Goal: Contribute content: Contribute content

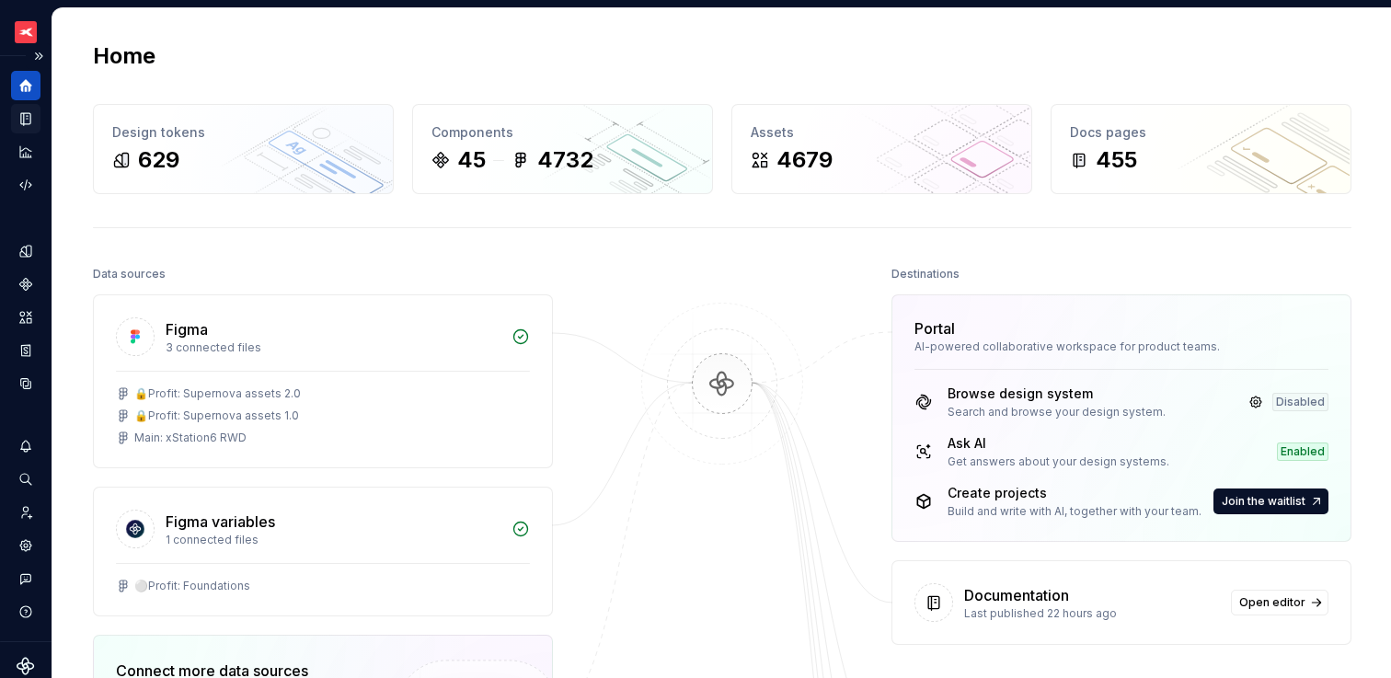
click at [29, 116] on icon "Documentation" at bounding box center [25, 119] width 9 height 12
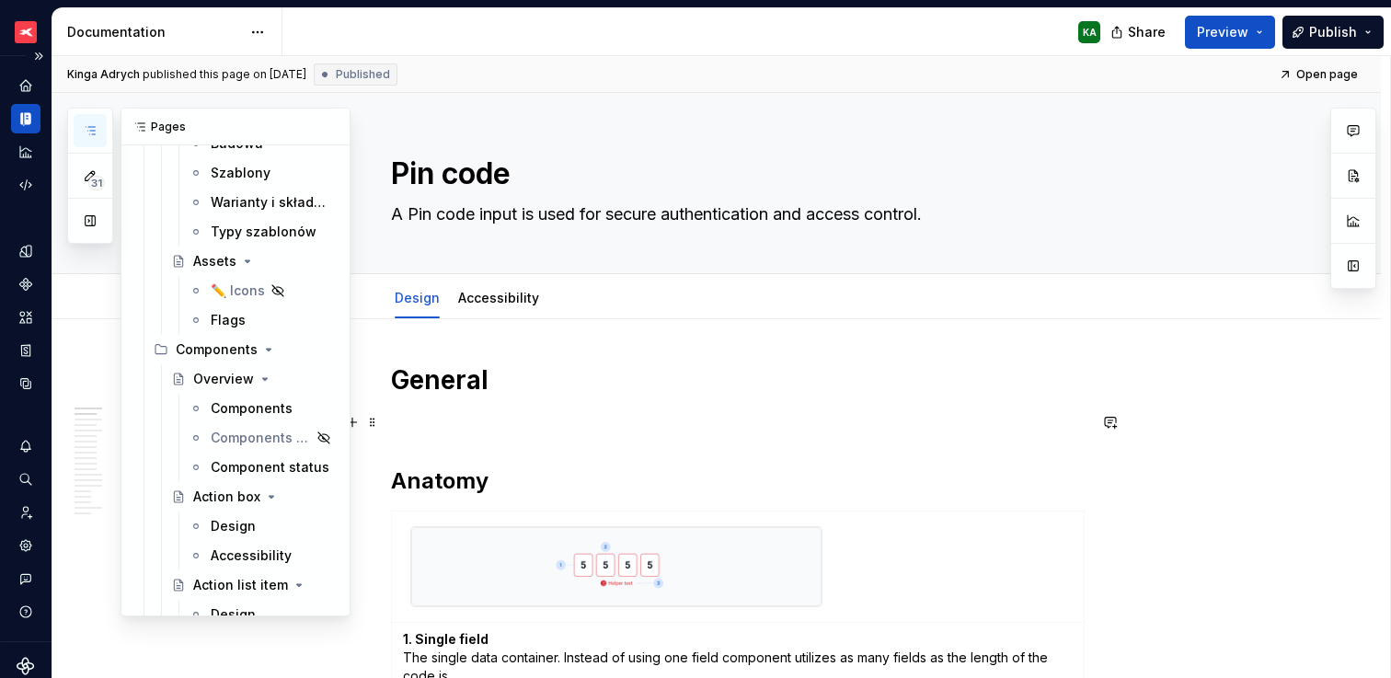
scroll to position [3016, 0]
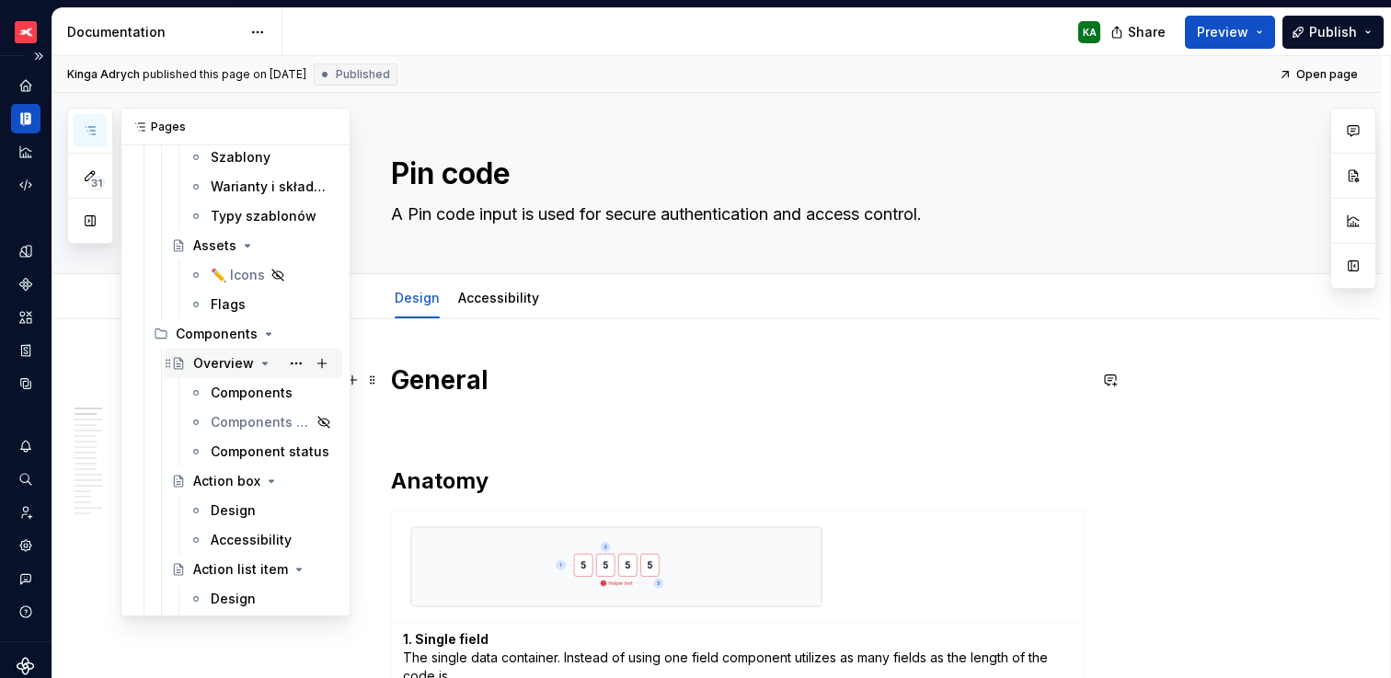
click at [216, 366] on div "Overview" at bounding box center [223, 363] width 61 height 18
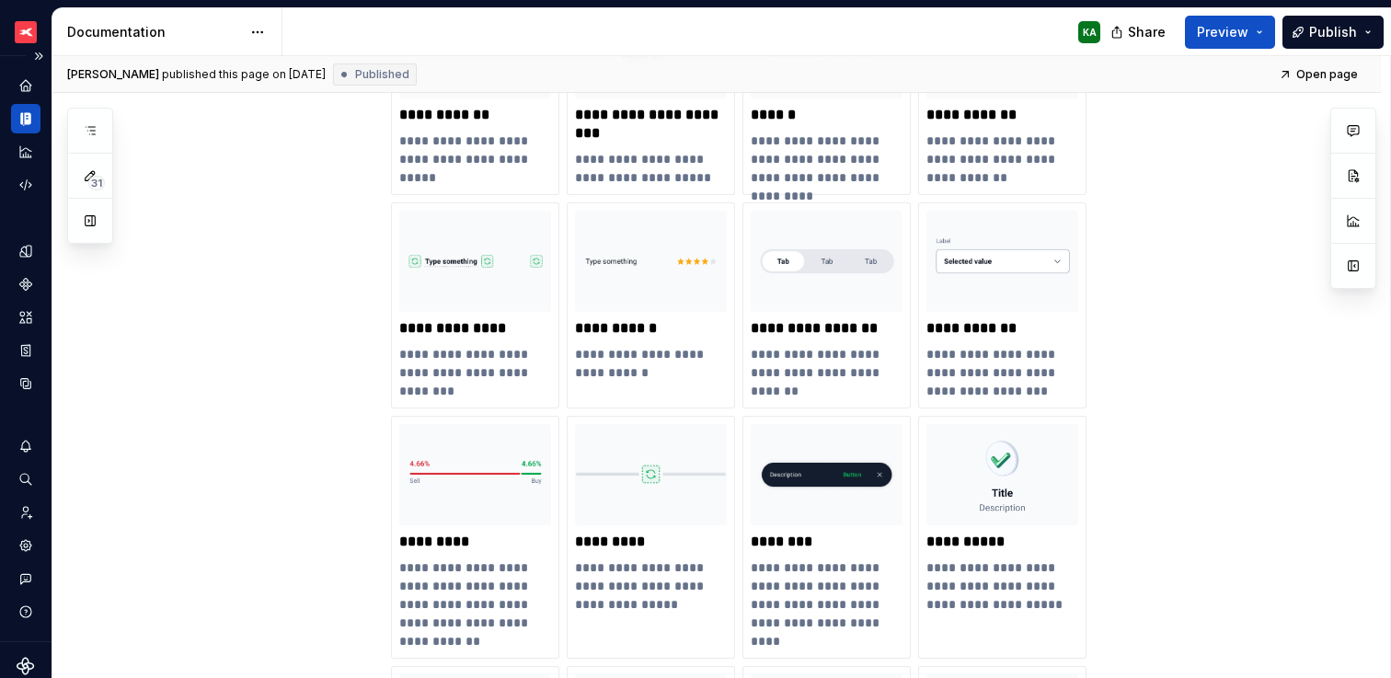
scroll to position [2853, 0]
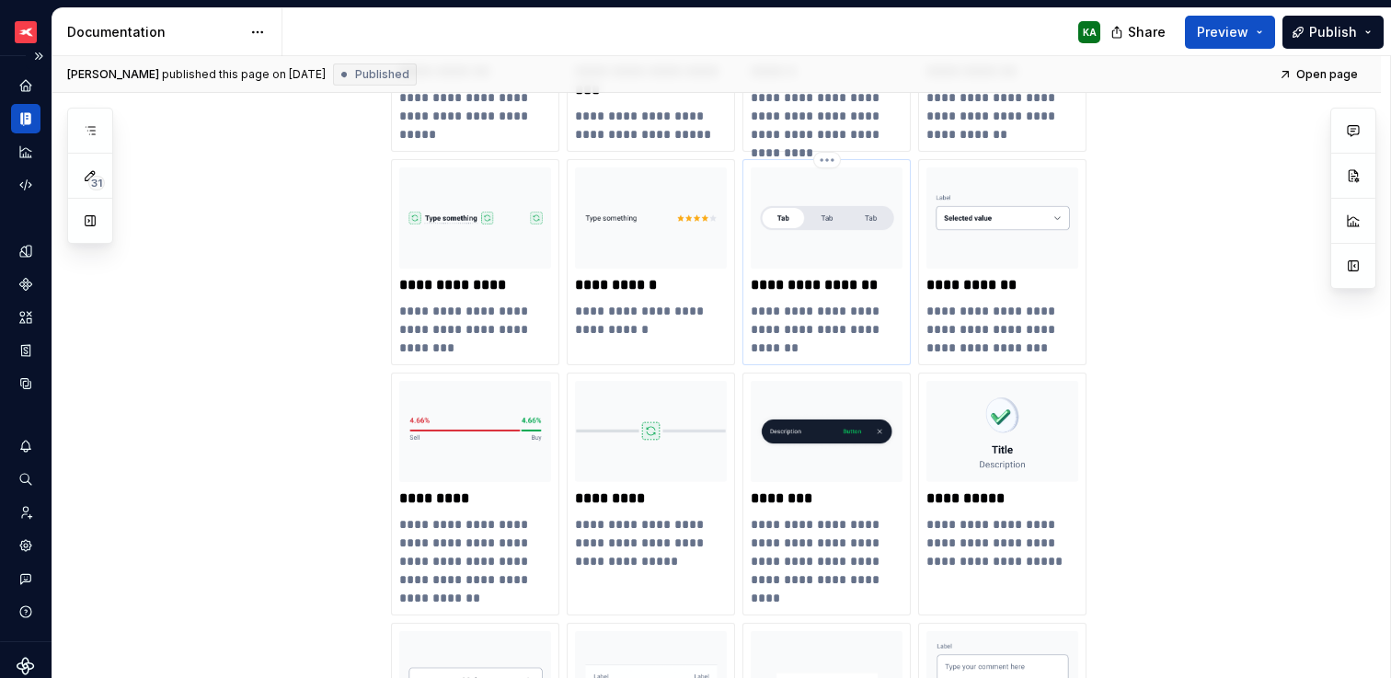
click at [842, 222] on img at bounding box center [826, 217] width 152 height 101
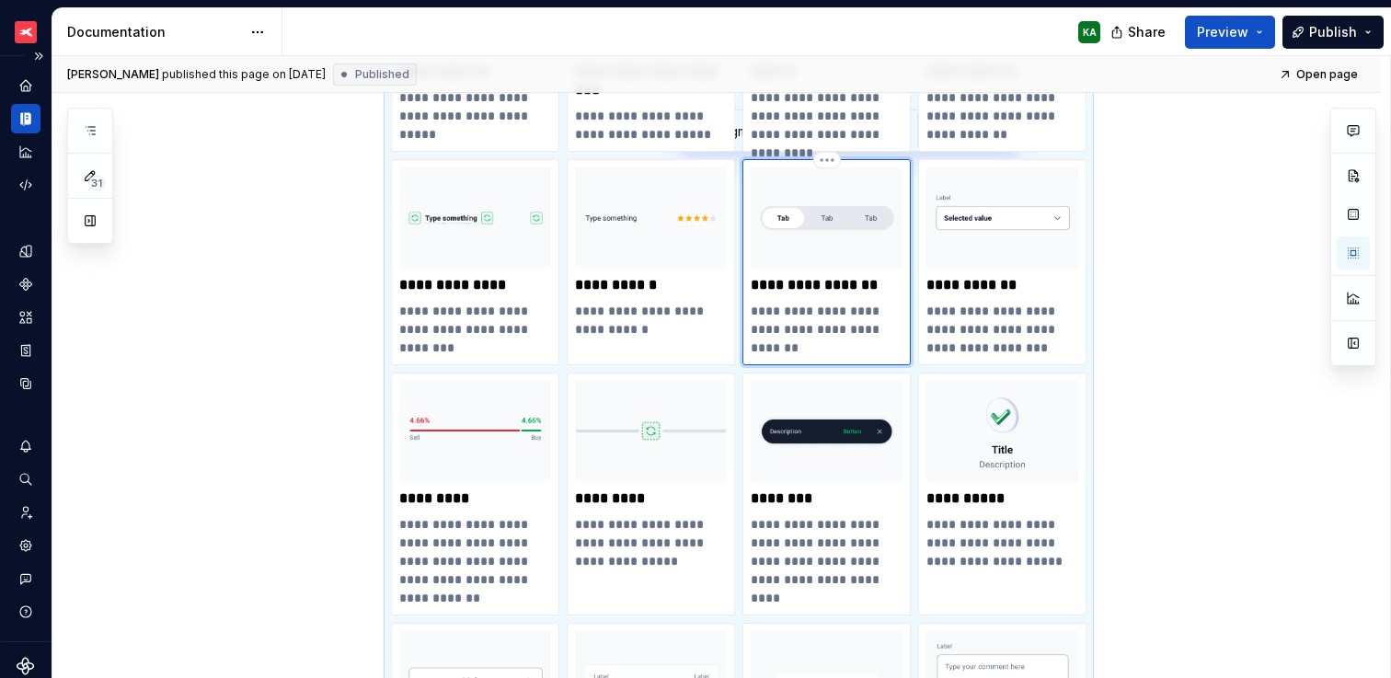
click at [842, 216] on img at bounding box center [826, 217] width 152 height 101
click at [1351, 349] on button "button" at bounding box center [1352, 342] width 33 height 33
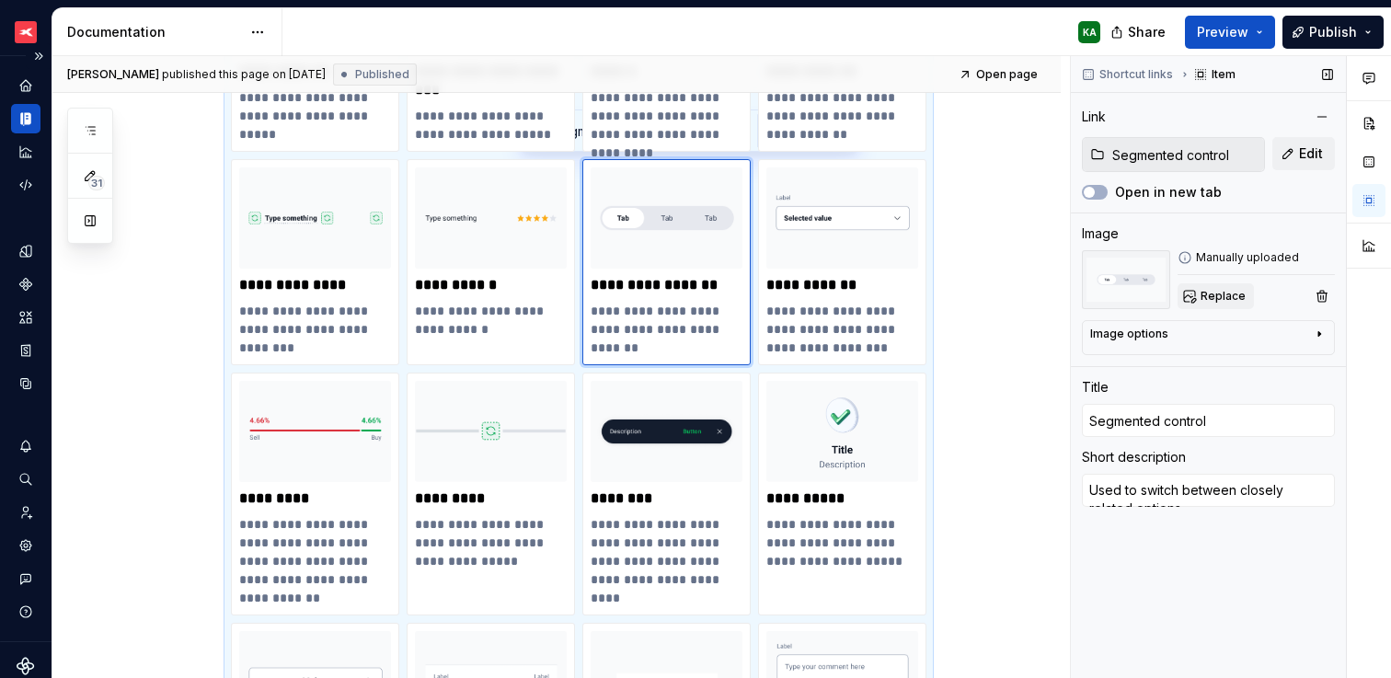
click at [1219, 294] on span "Replace" at bounding box center [1222, 296] width 45 height 15
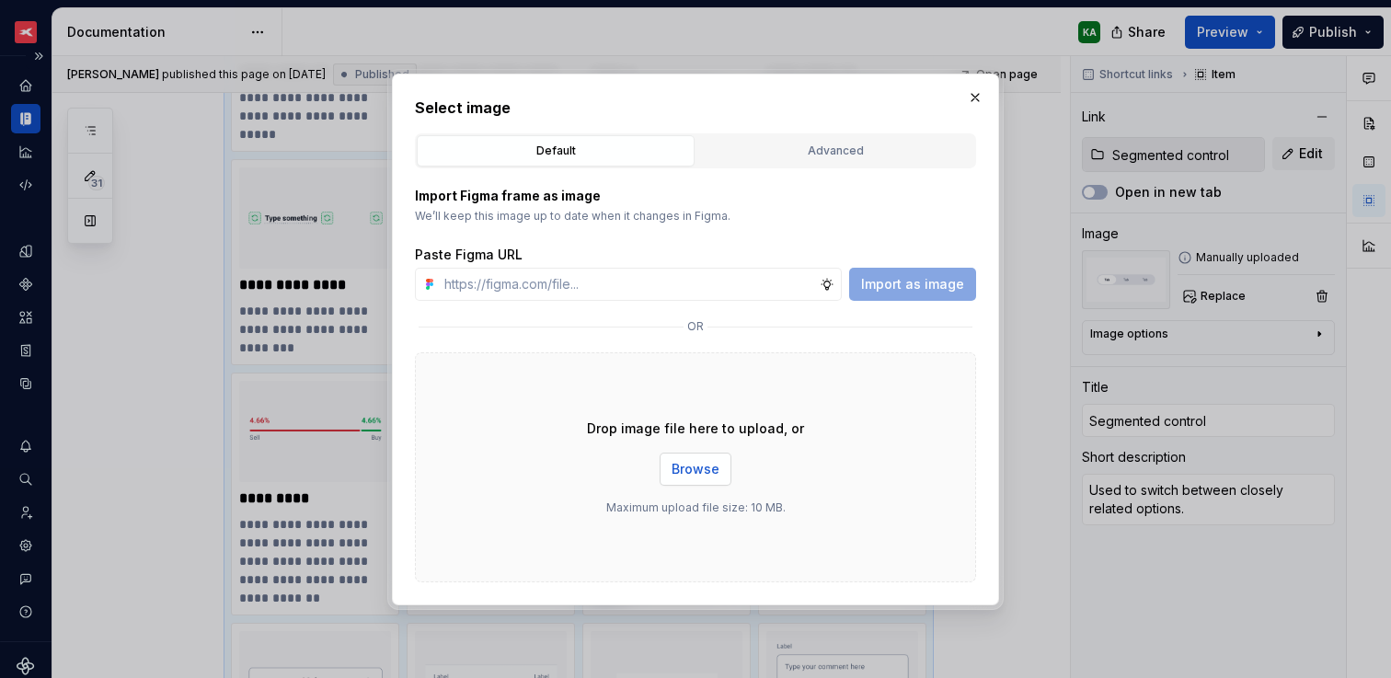
click at [694, 463] on span "Browse" at bounding box center [695, 469] width 48 height 18
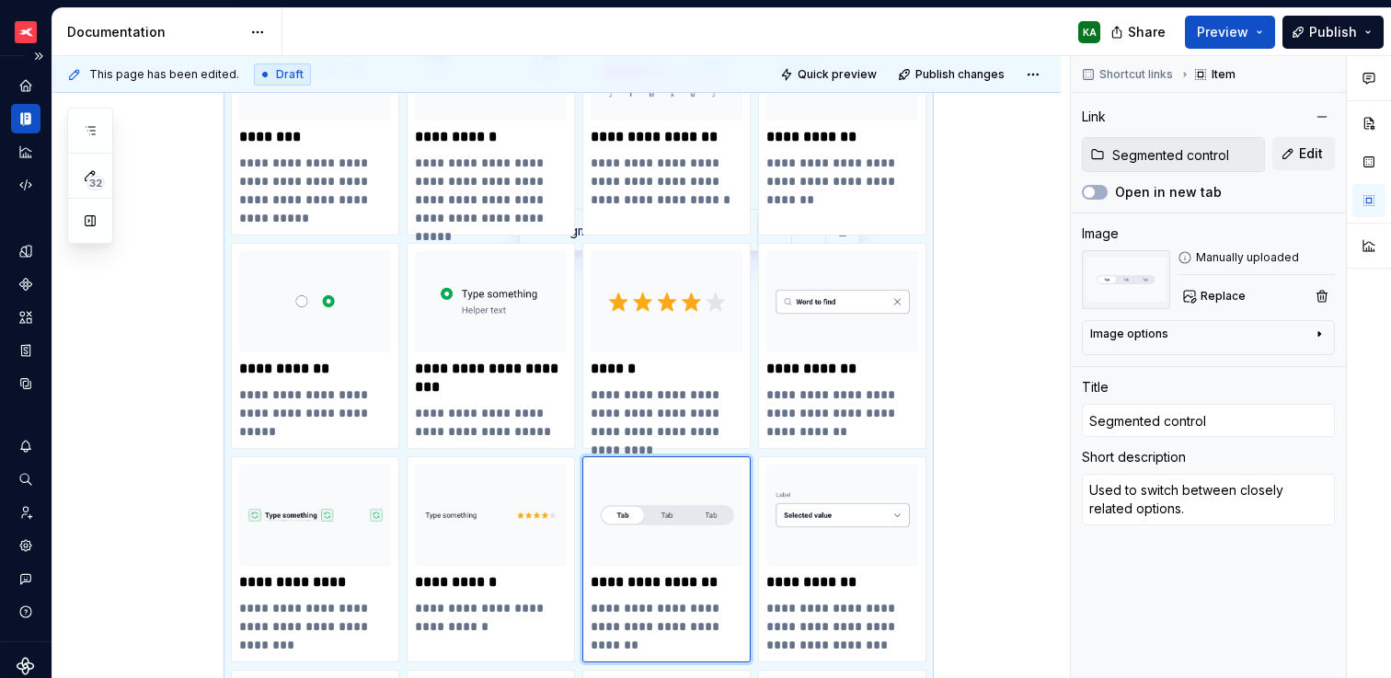
scroll to position [2467, 0]
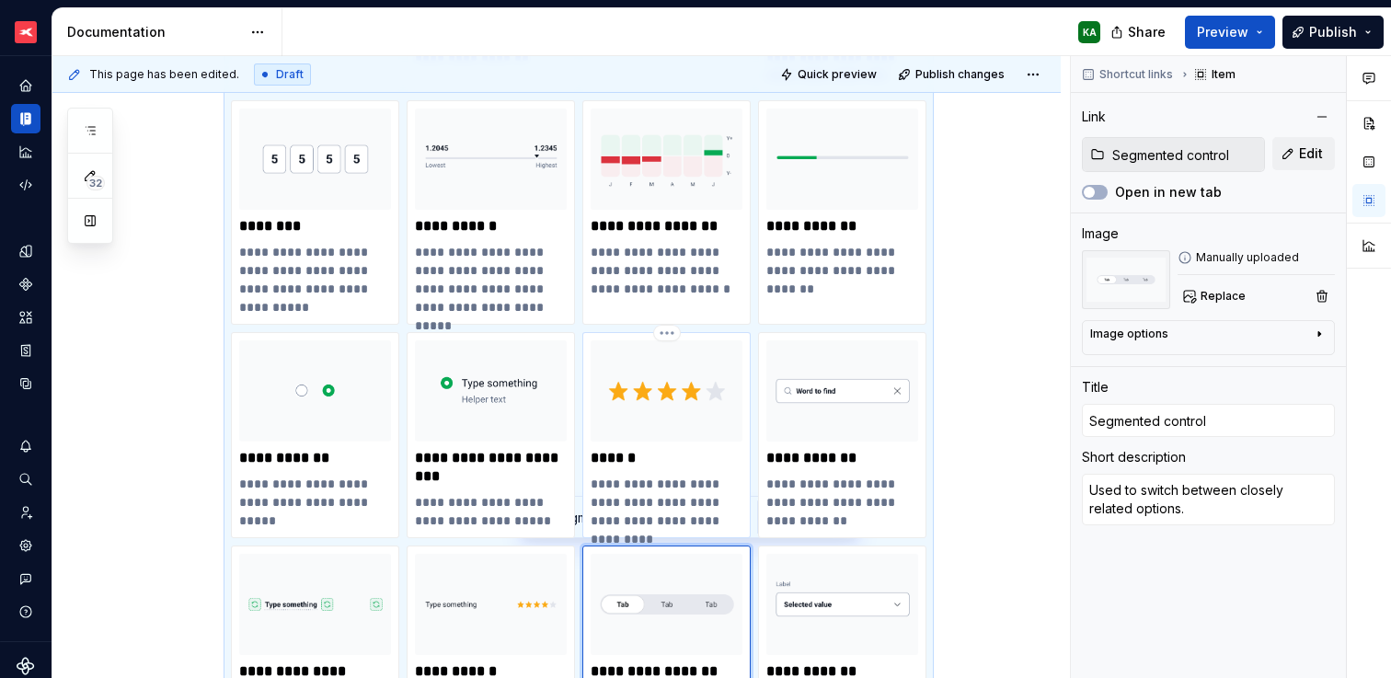
click at [654, 409] on img at bounding box center [666, 390] width 152 height 101
type textarea "*"
type input "Rating"
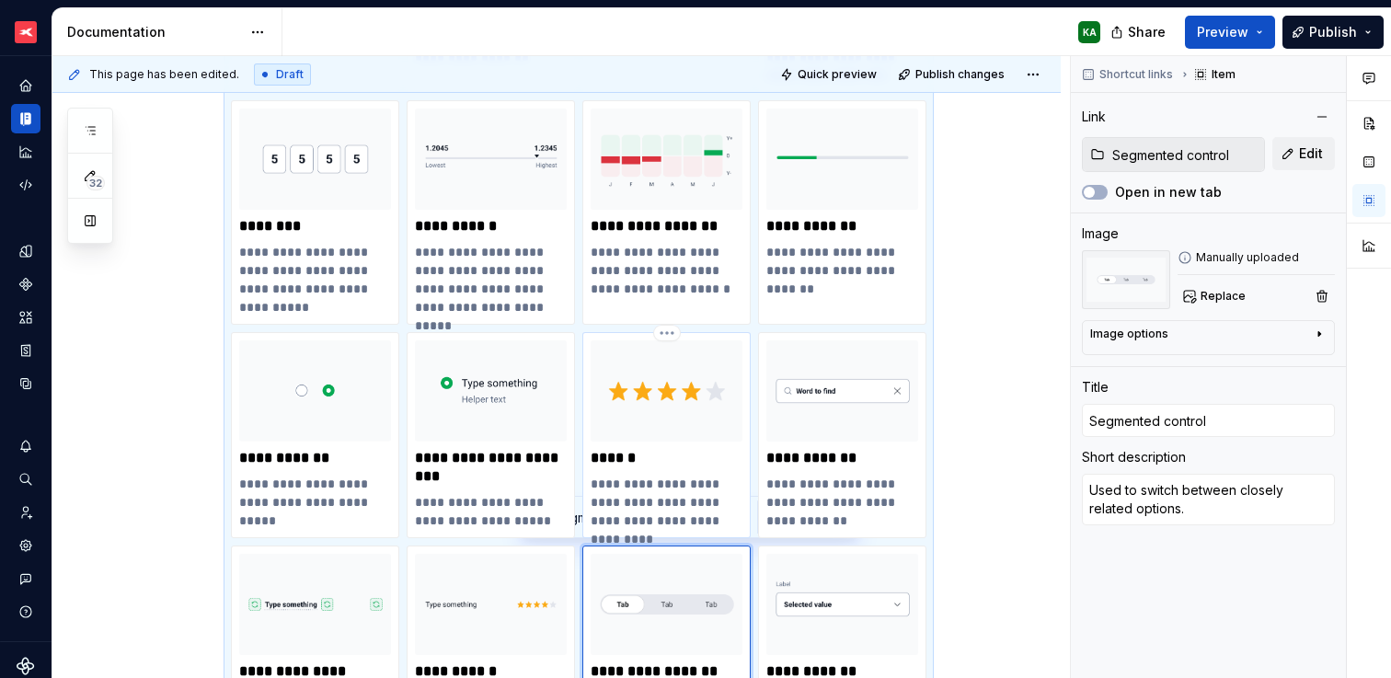
type textarea "A rating is an element used to select or display a qualitative value."
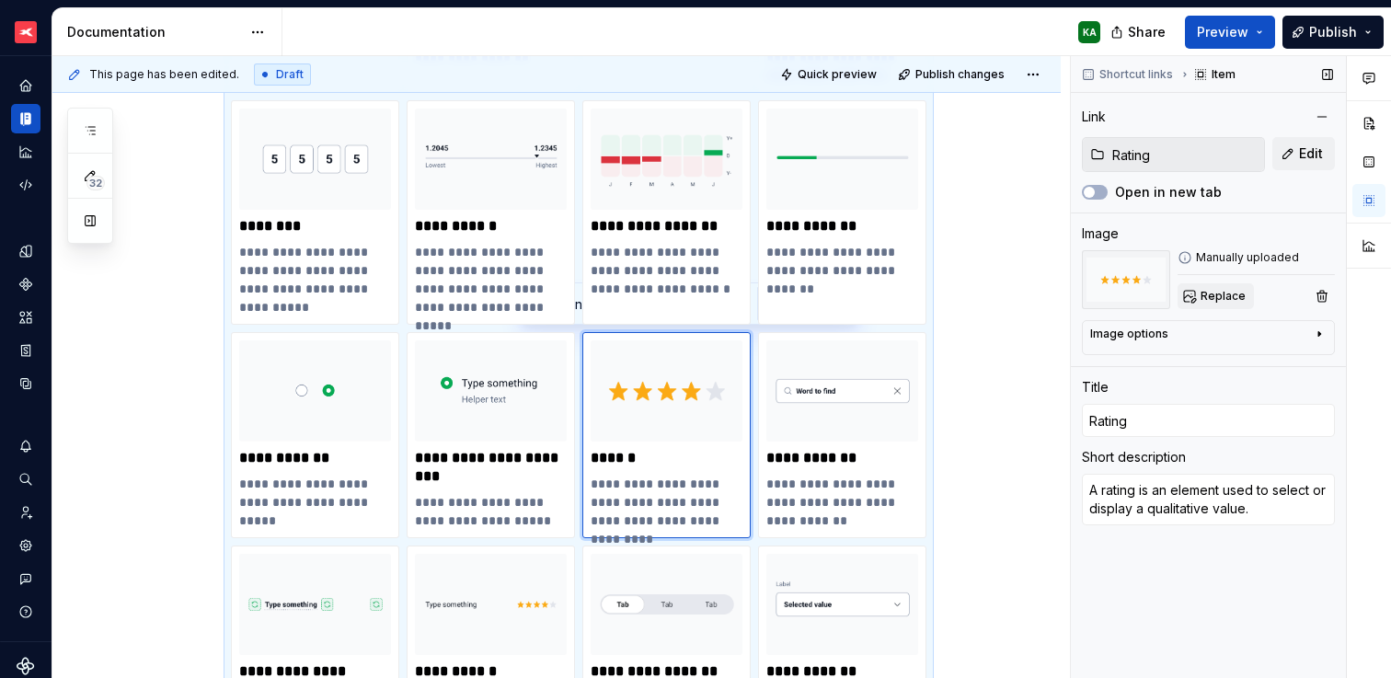
click at [1217, 297] on span "Replace" at bounding box center [1222, 296] width 45 height 15
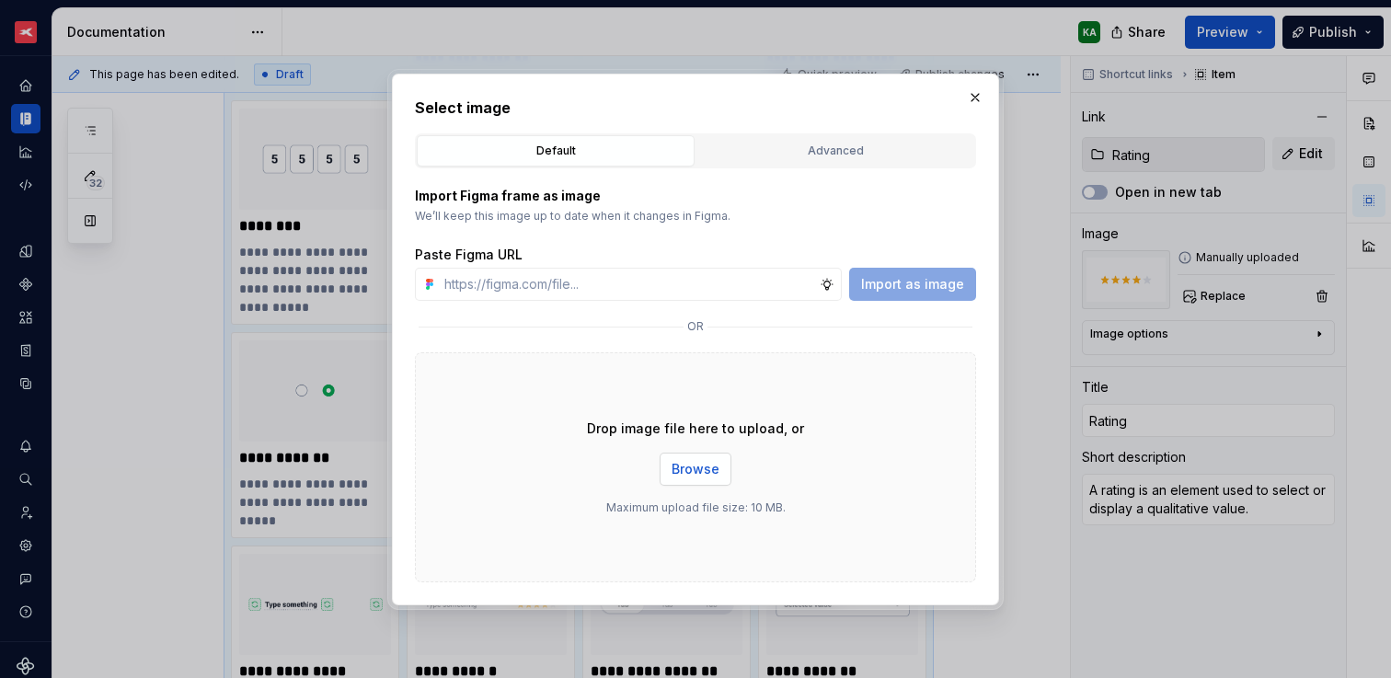
click at [683, 457] on button "Browse" at bounding box center [695, 468] width 72 height 33
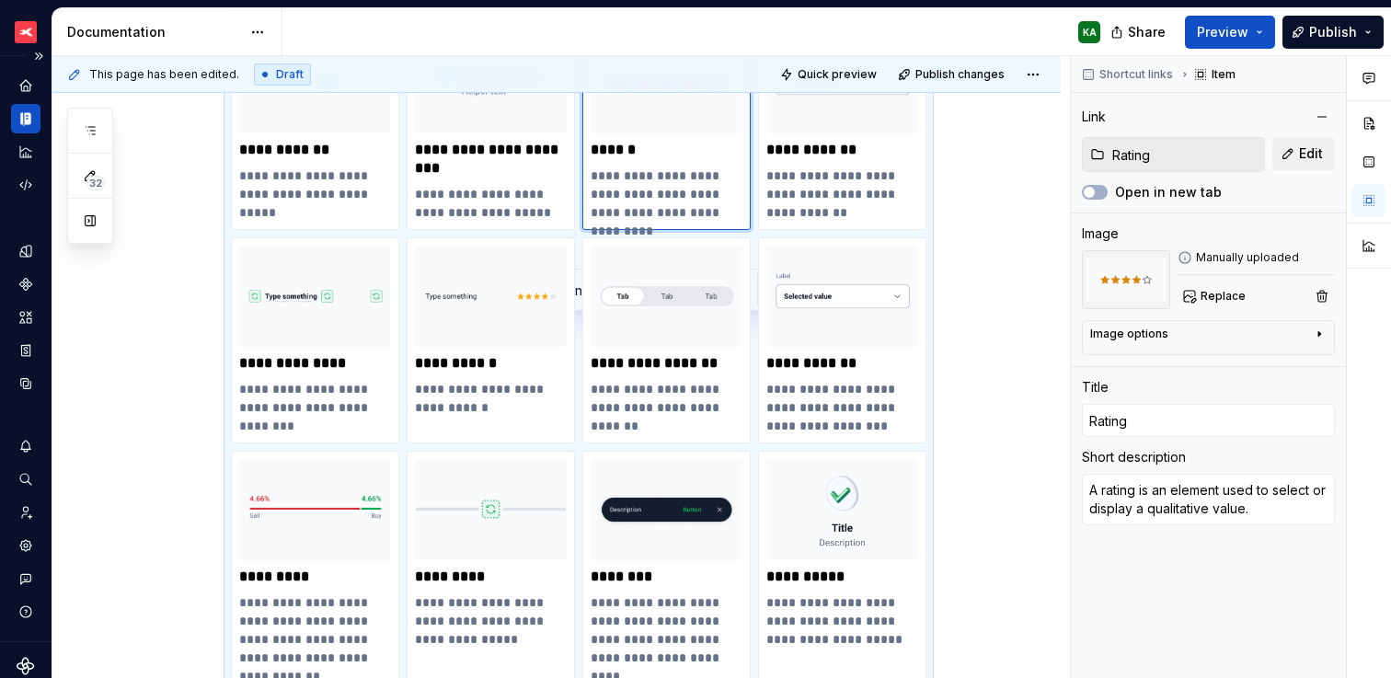
scroll to position [2812, 0]
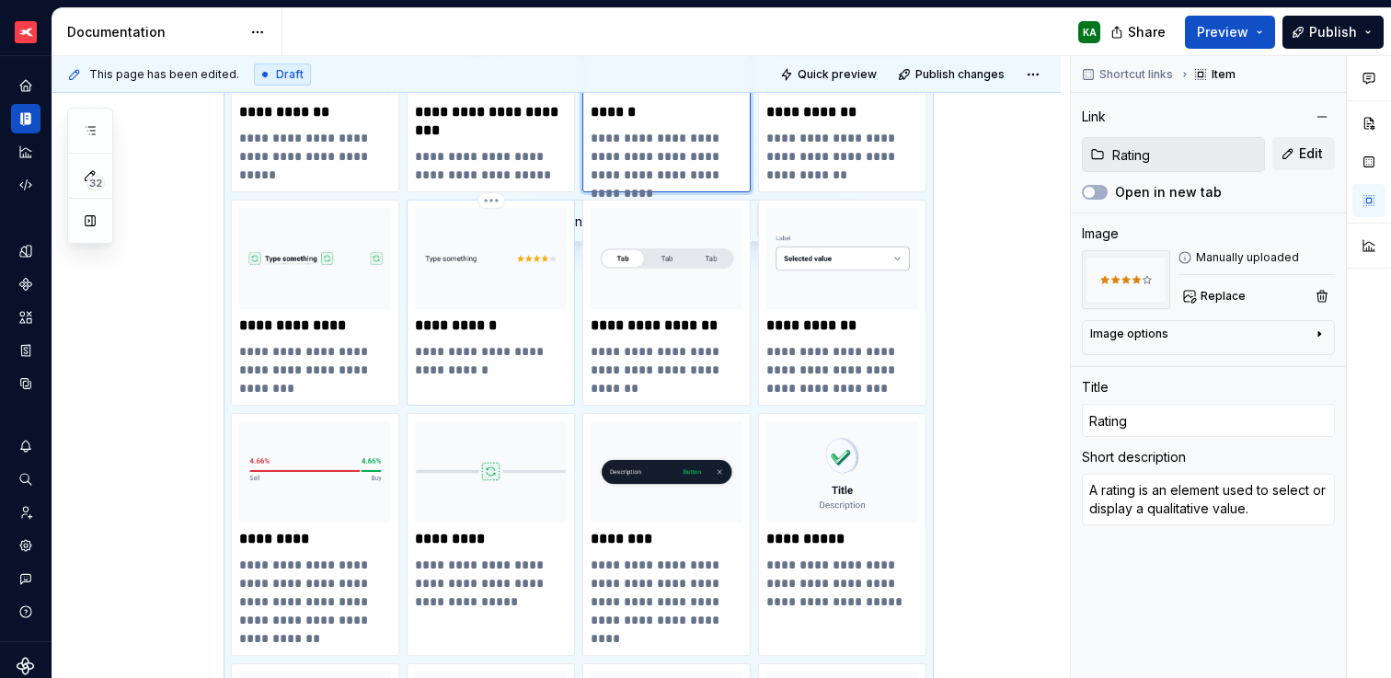
click at [479, 292] on img at bounding box center [491, 258] width 152 height 101
type textarea "*"
type input "Section row"
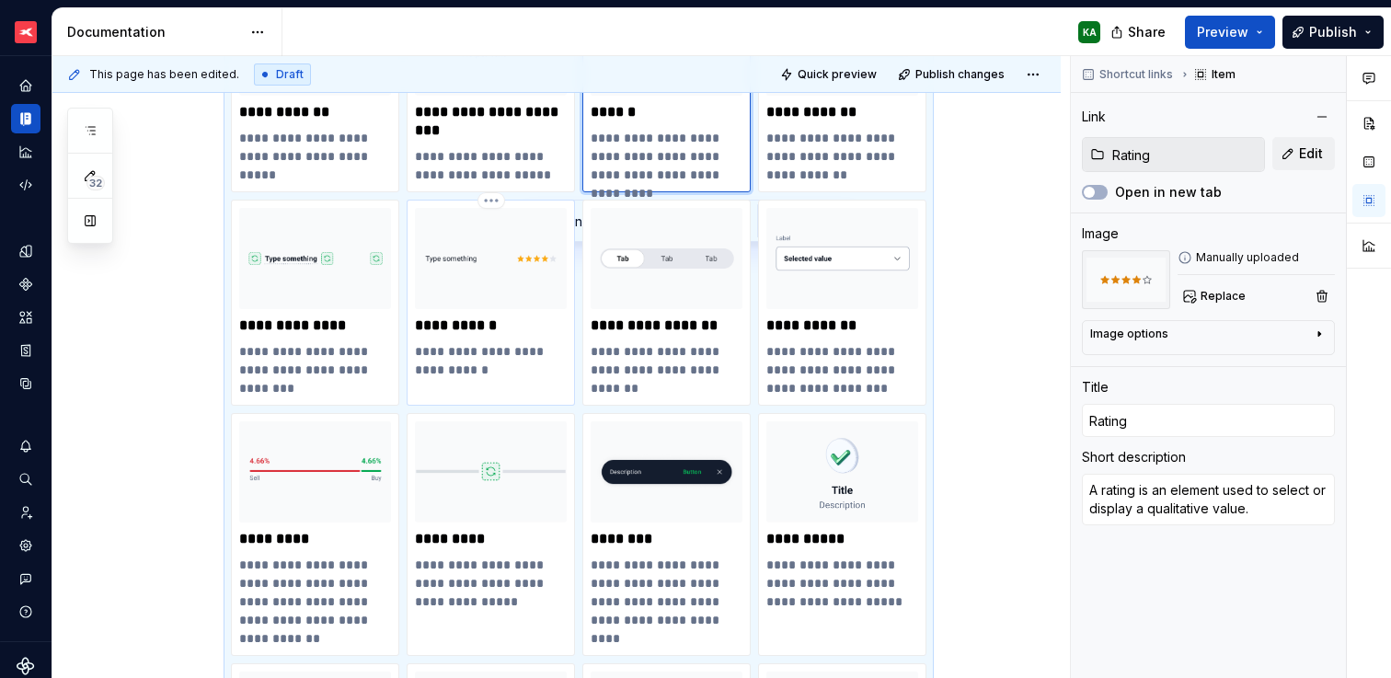
type textarea "Static element of details list."
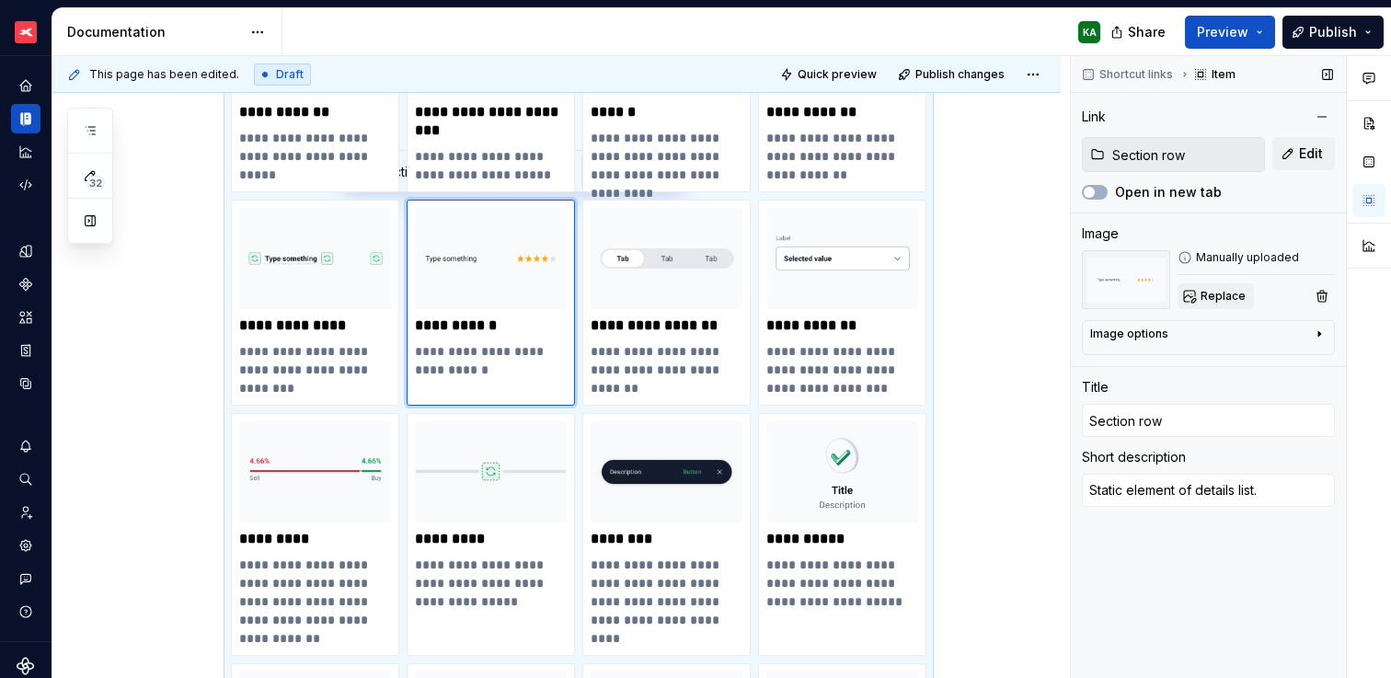
click at [1215, 298] on span "Replace" at bounding box center [1222, 296] width 45 height 15
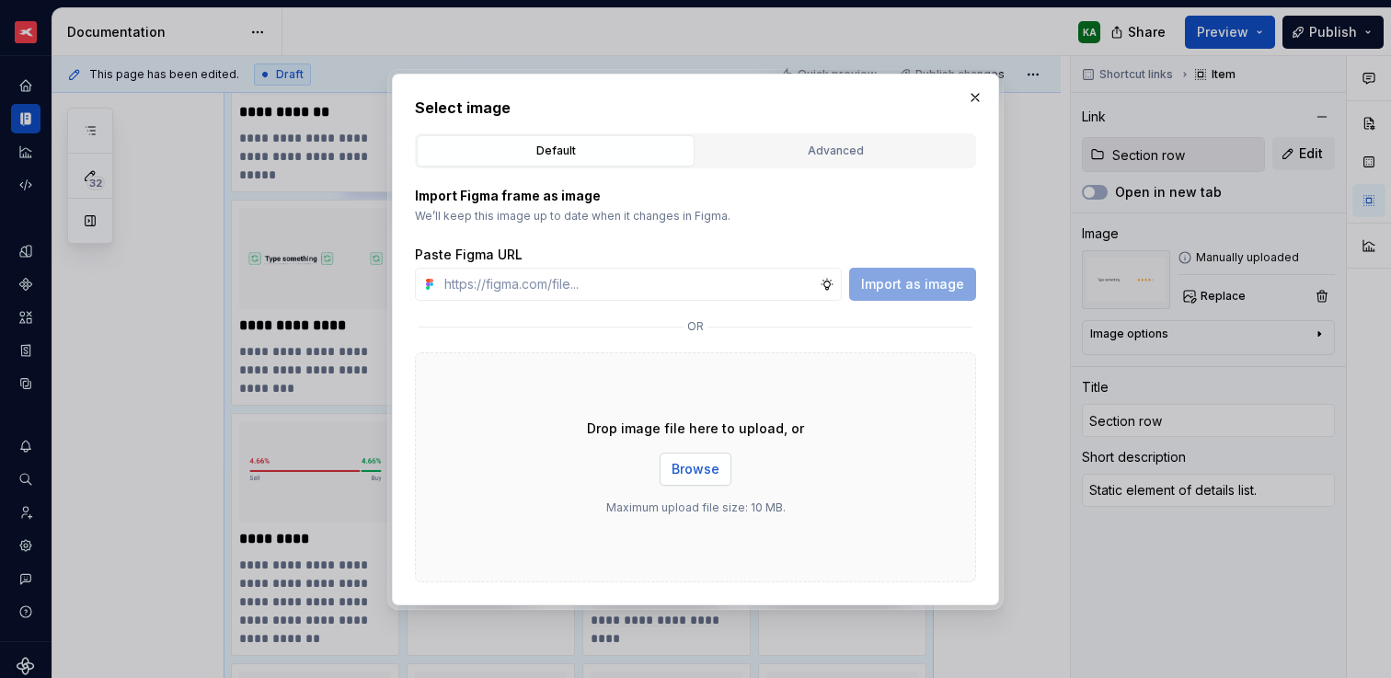
click at [705, 460] on span "Browse" at bounding box center [695, 469] width 48 height 18
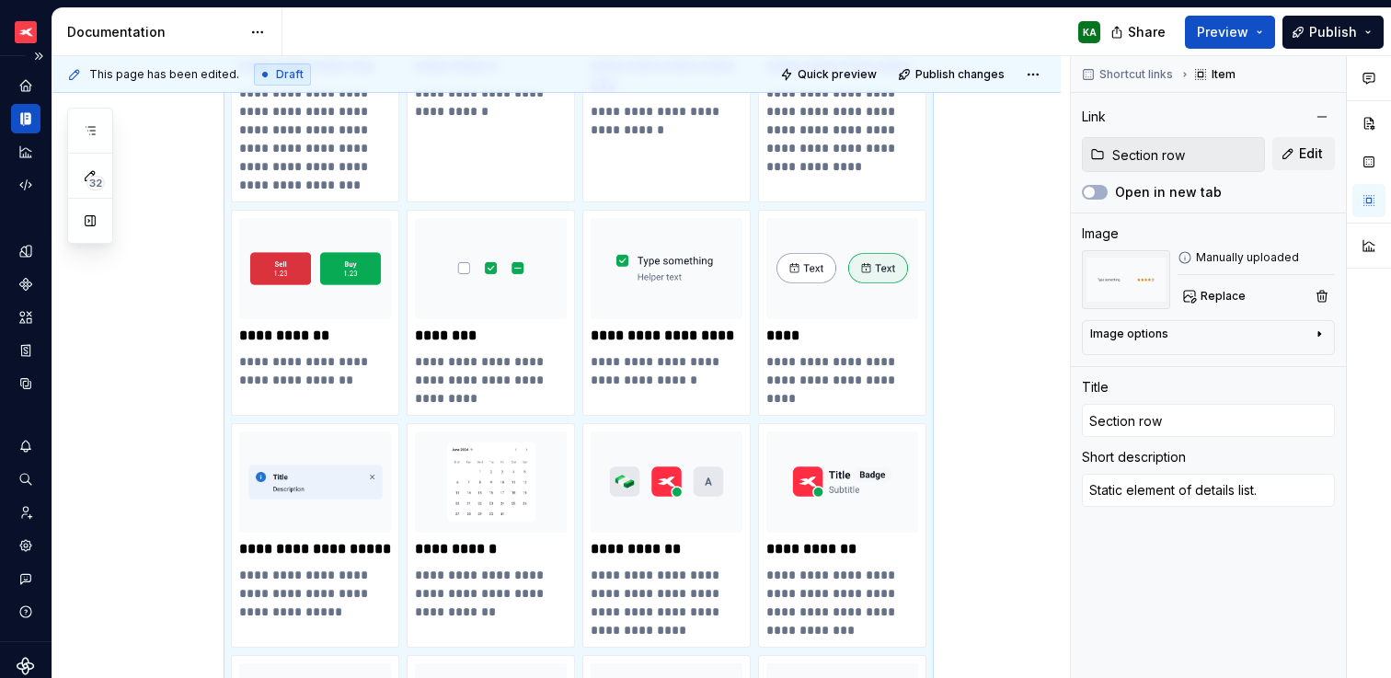
scroll to position [1173, 0]
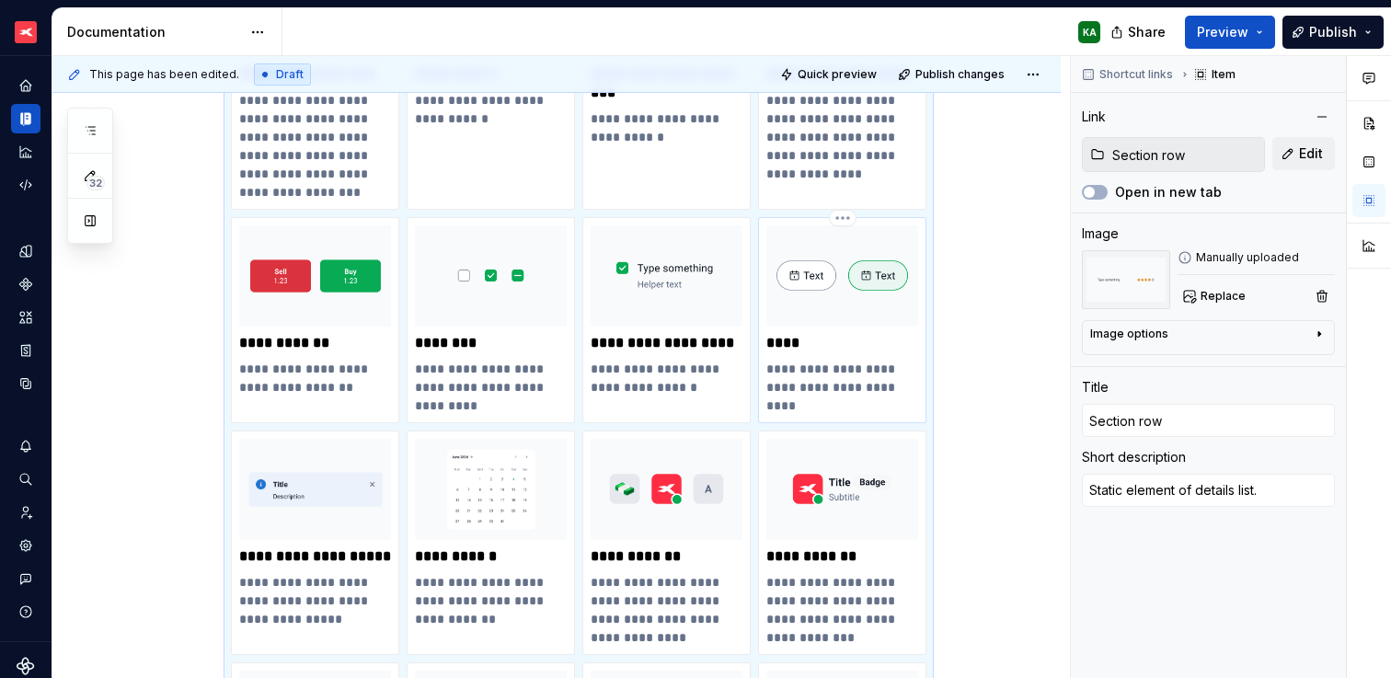
click at [853, 308] on img at bounding box center [842, 275] width 152 height 101
type textarea "*"
type input "Chip"
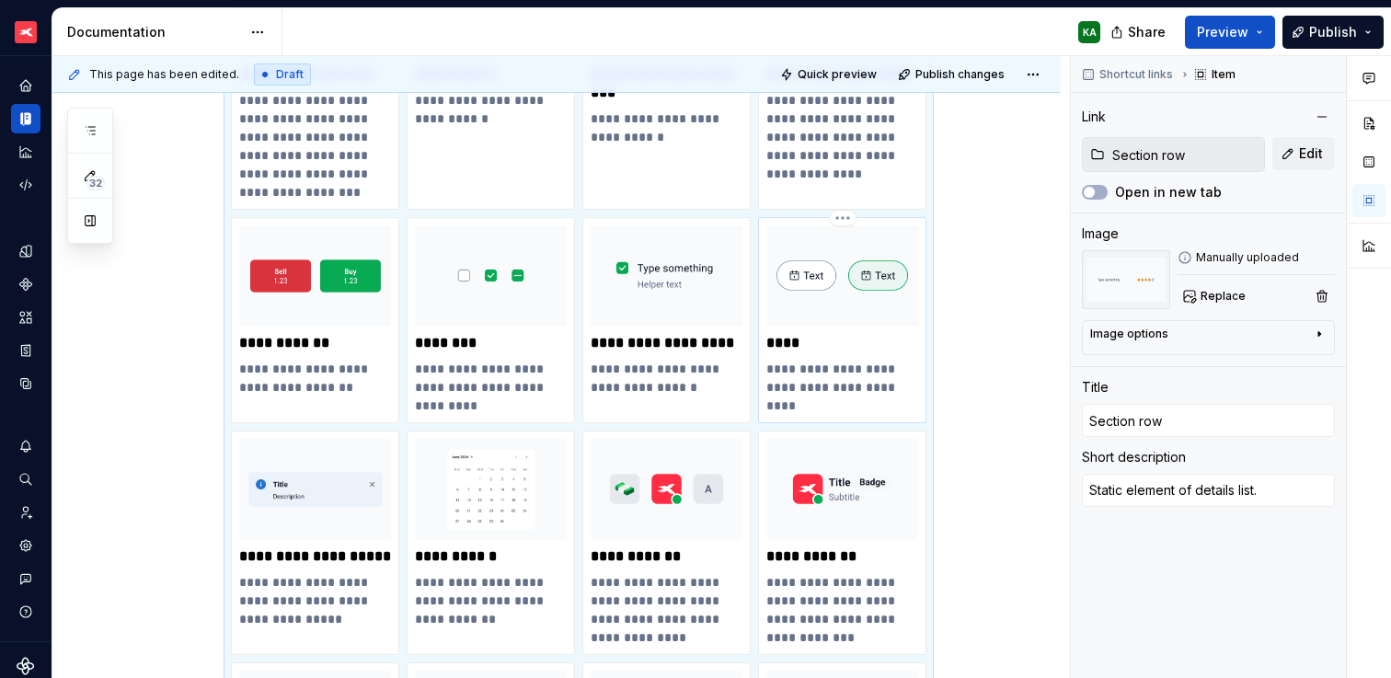
type textarea "Allows to make selections and filter things."
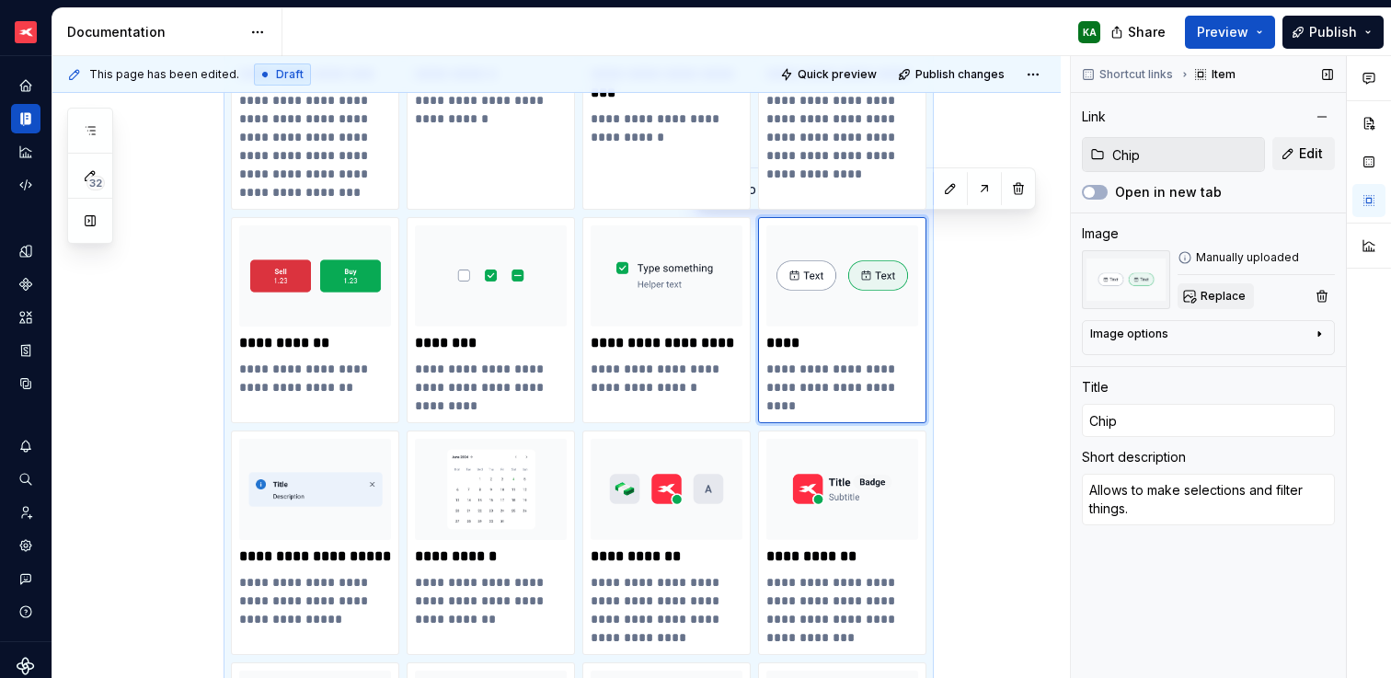
click at [1232, 297] on span "Replace" at bounding box center [1222, 296] width 45 height 15
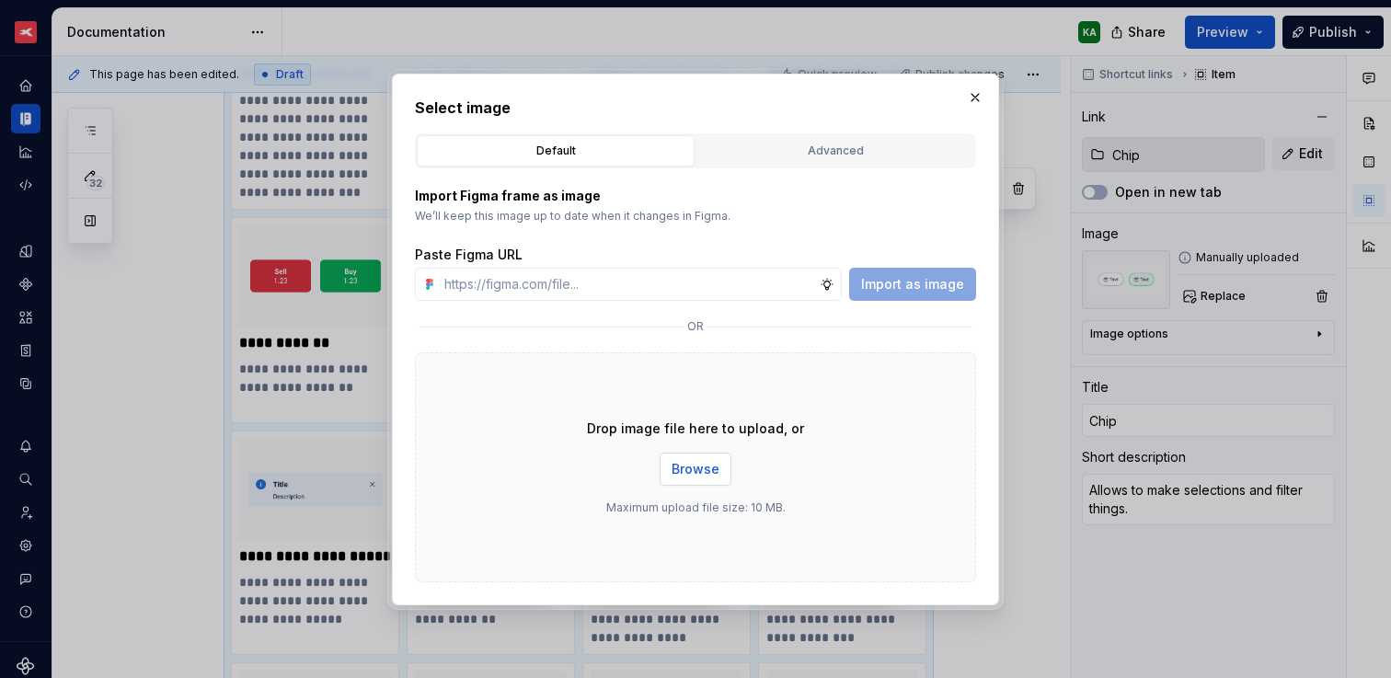
click at [717, 468] on button "Browse" at bounding box center [695, 468] width 72 height 33
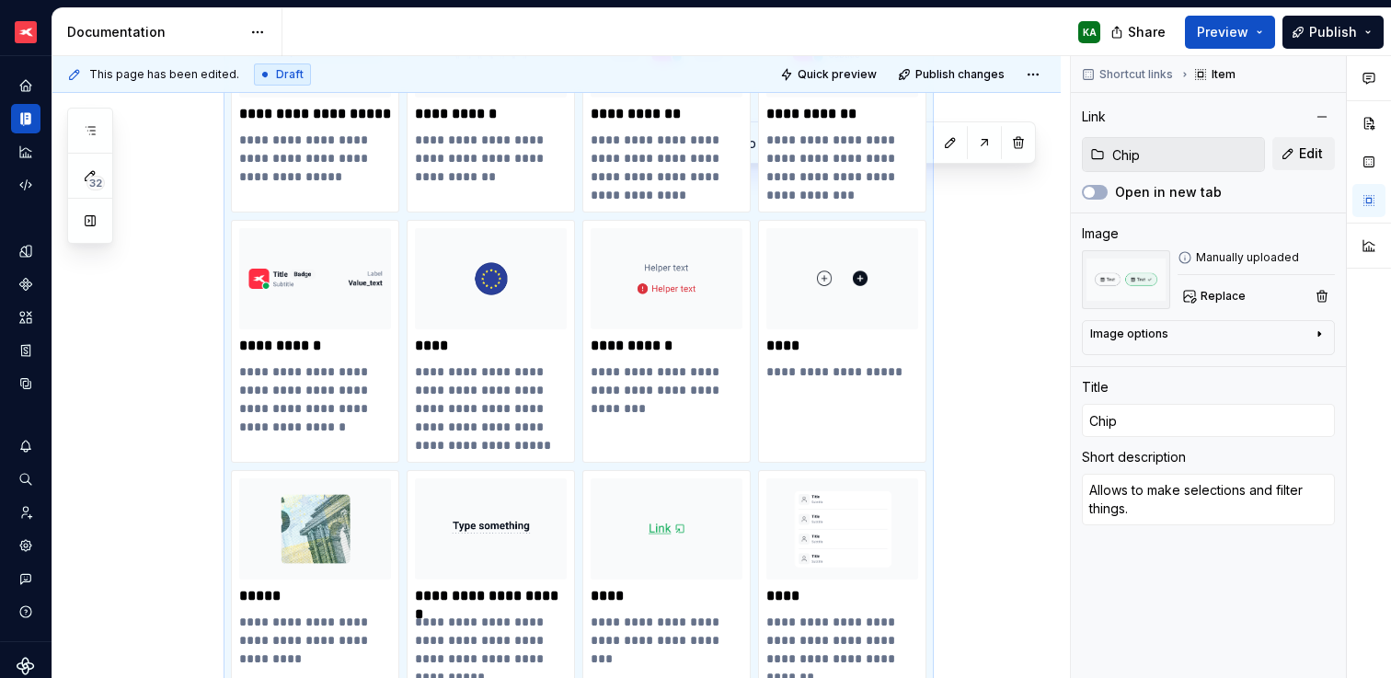
scroll to position [1024, 0]
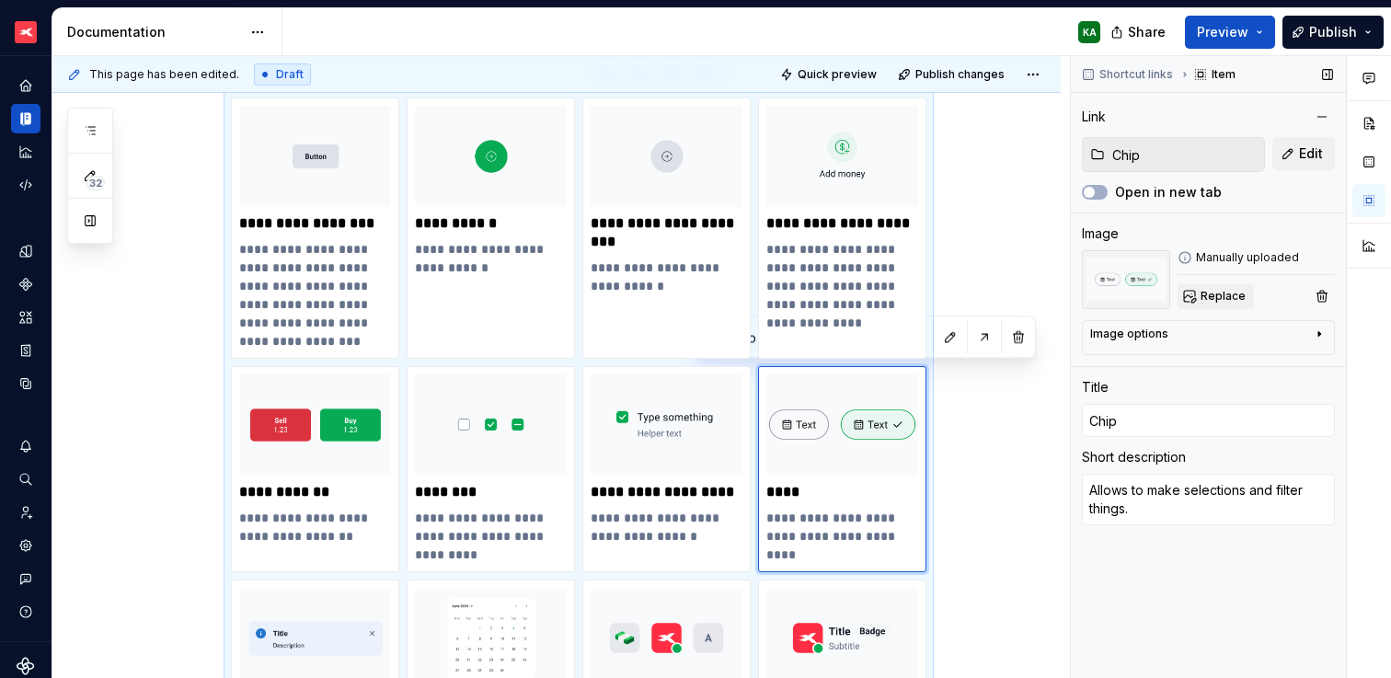
click at [1228, 300] on span "Replace" at bounding box center [1222, 296] width 45 height 15
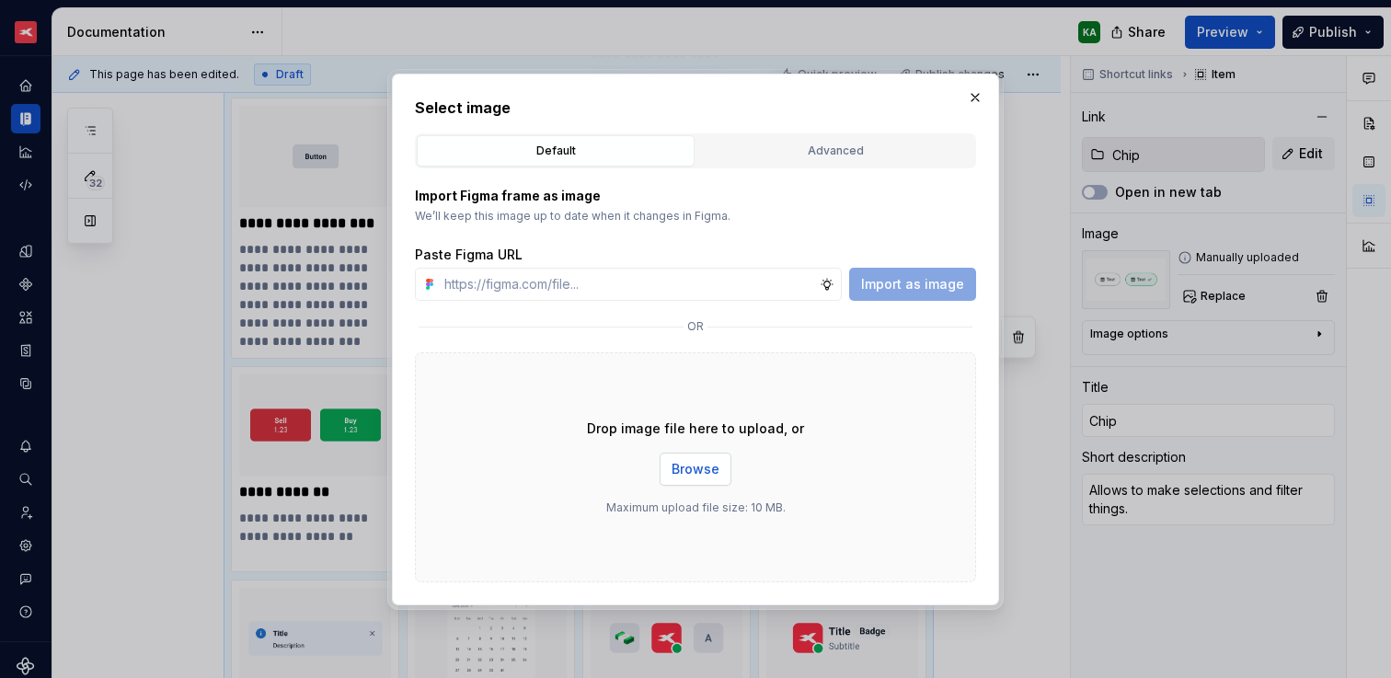
click at [706, 473] on span "Browse" at bounding box center [695, 469] width 48 height 18
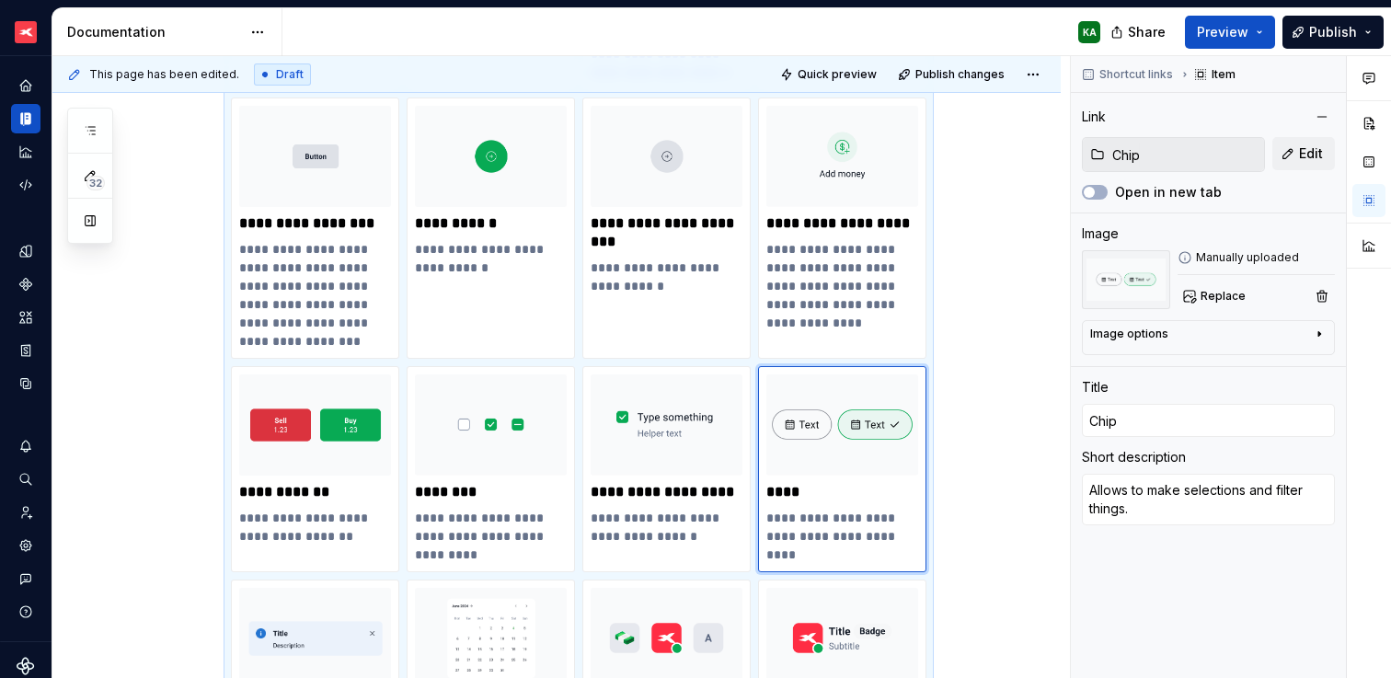
scroll to position [3493, 0]
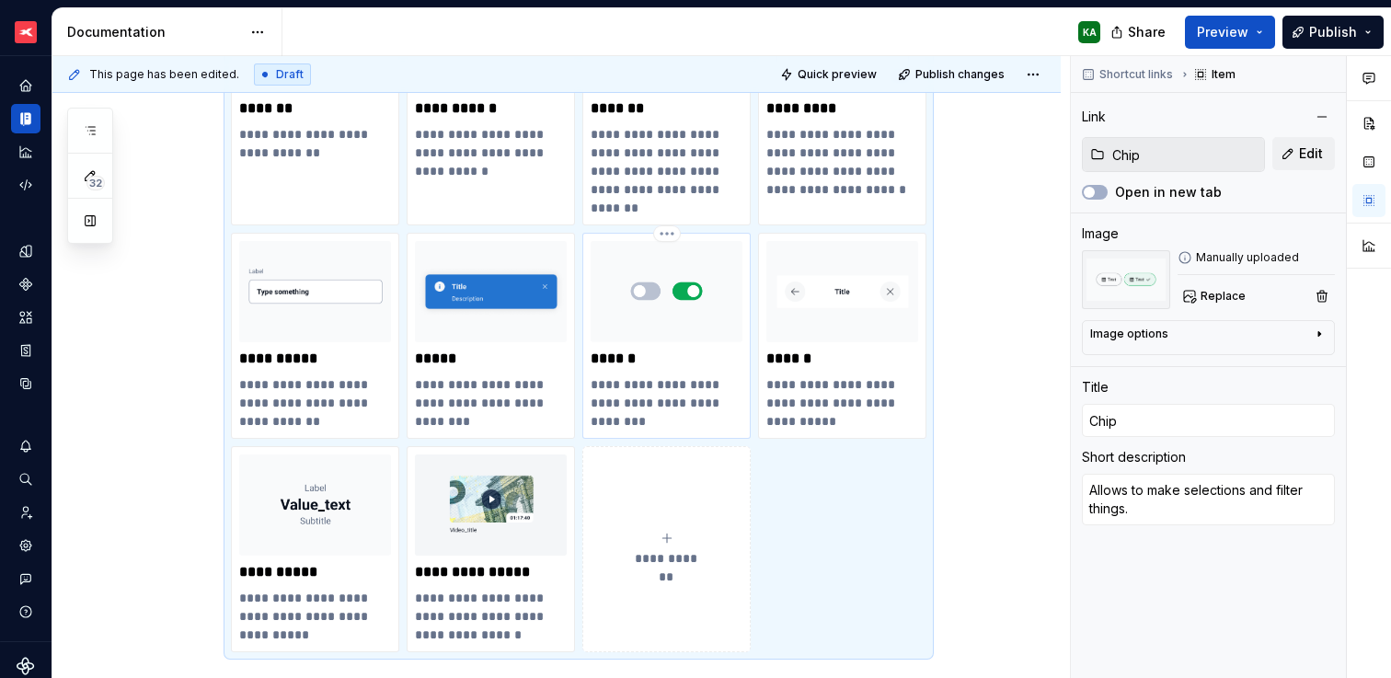
click at [660, 323] on img at bounding box center [666, 291] width 152 height 101
type textarea "*"
type input "Toggle"
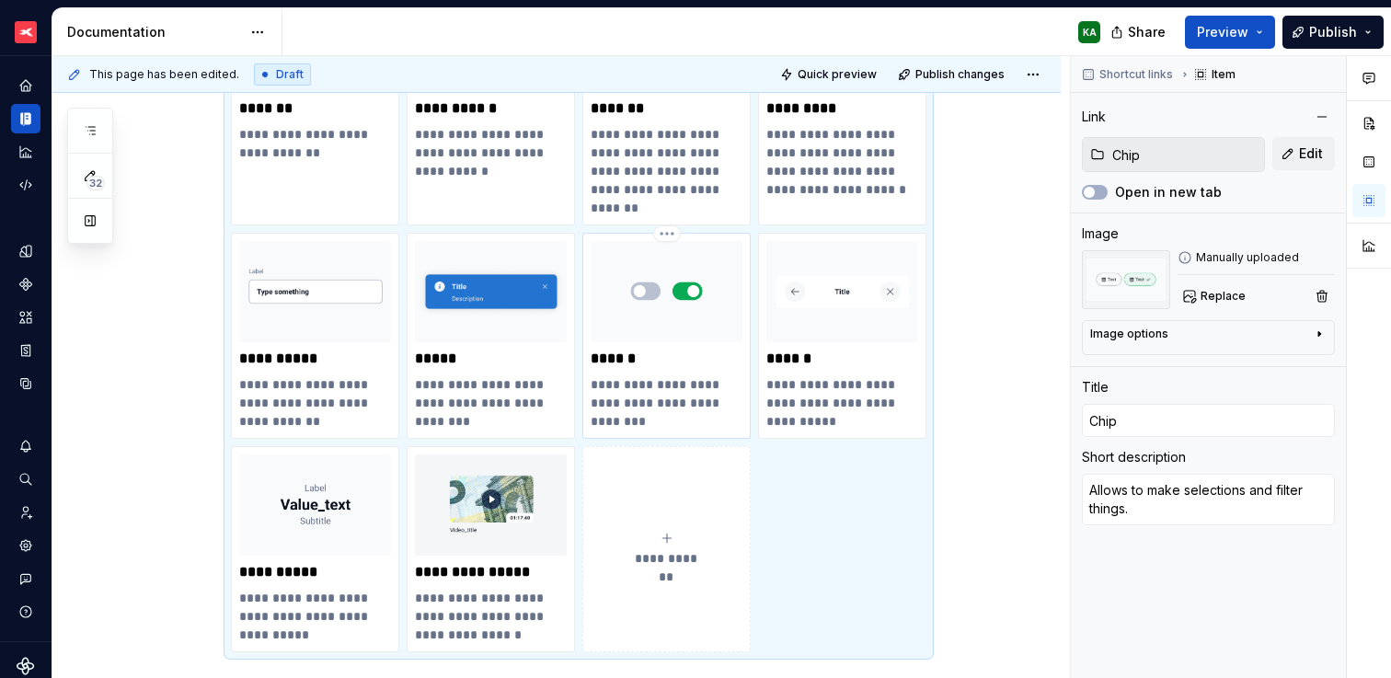
type textarea "Used to toggle between exclusive states, on/off."
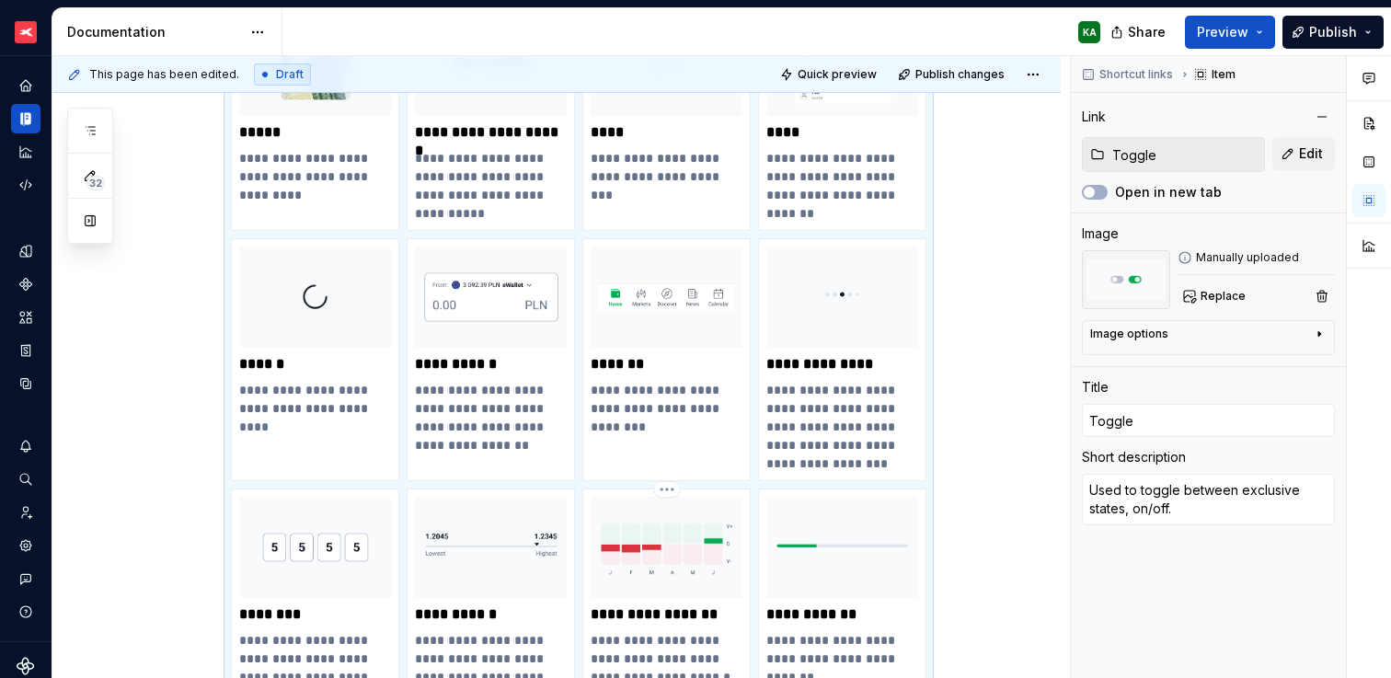
scroll to position [2043, 0]
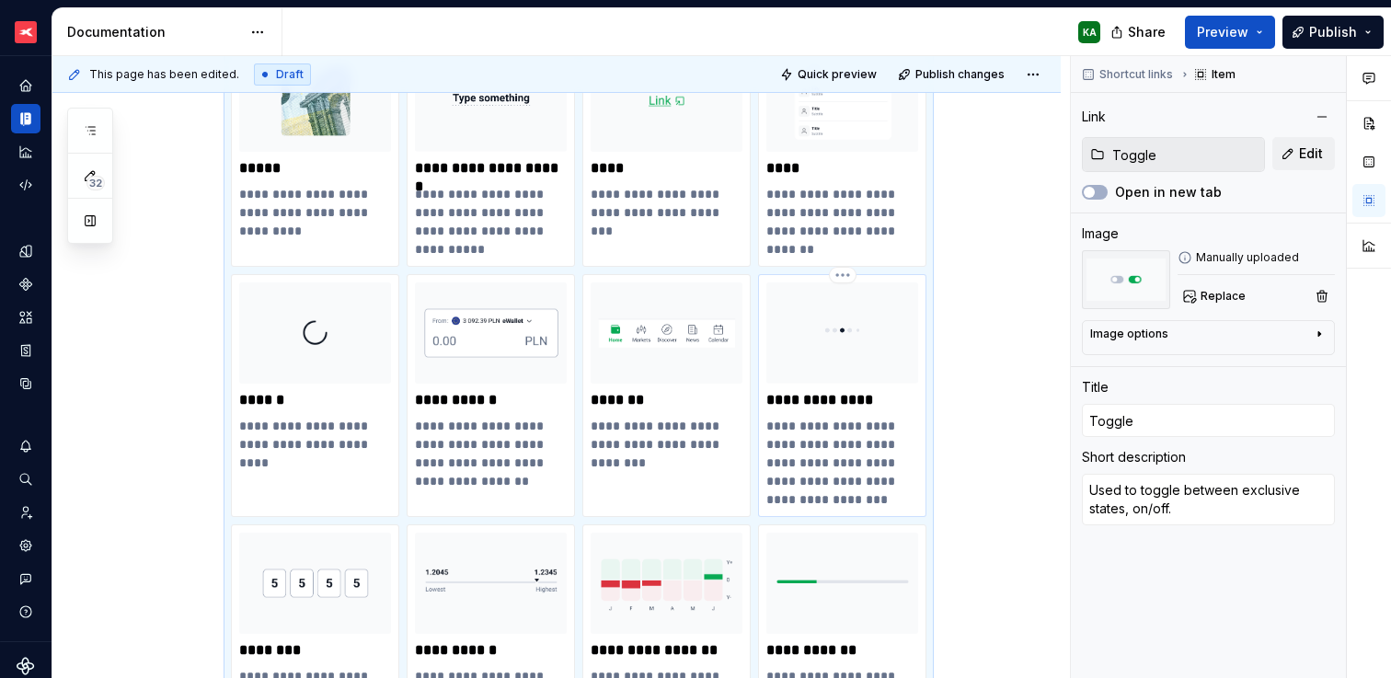
click at [853, 343] on img at bounding box center [842, 332] width 152 height 101
type textarea "*"
type input "Page indicator"
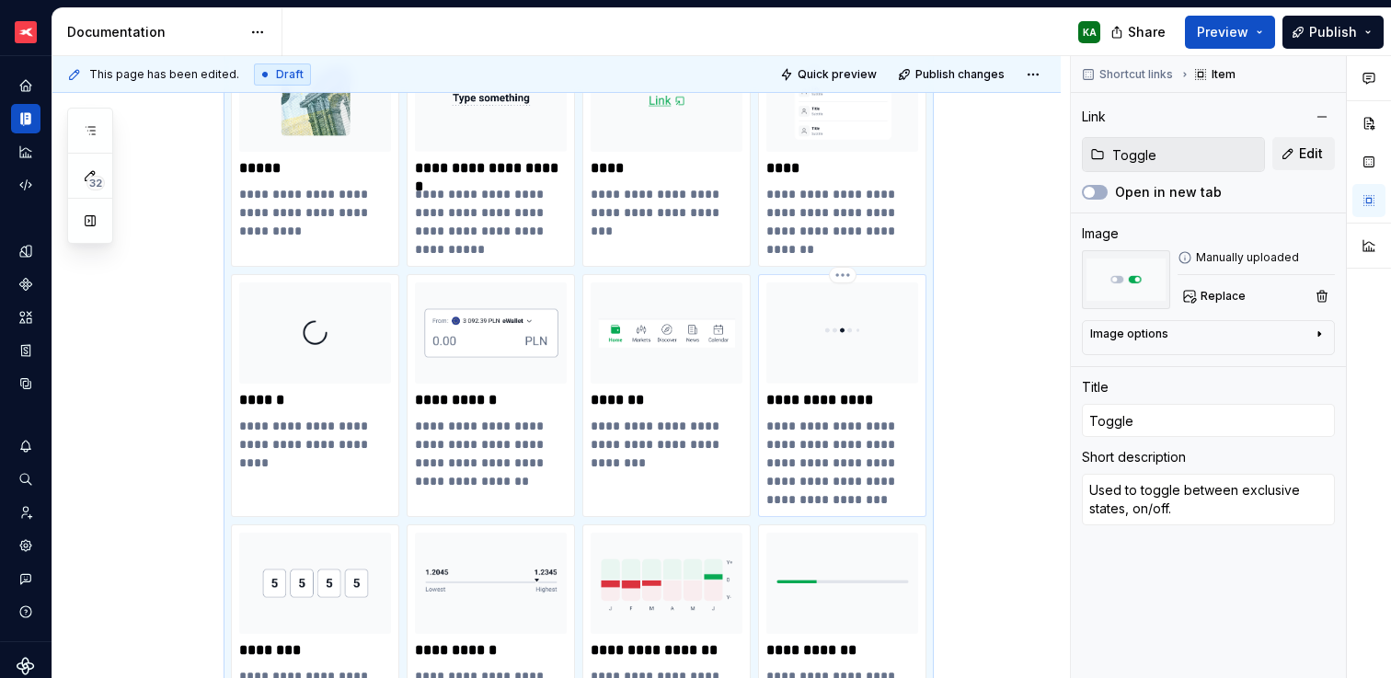
type textarea "A page indicator displays a row of dots, each of which represents an item in a …"
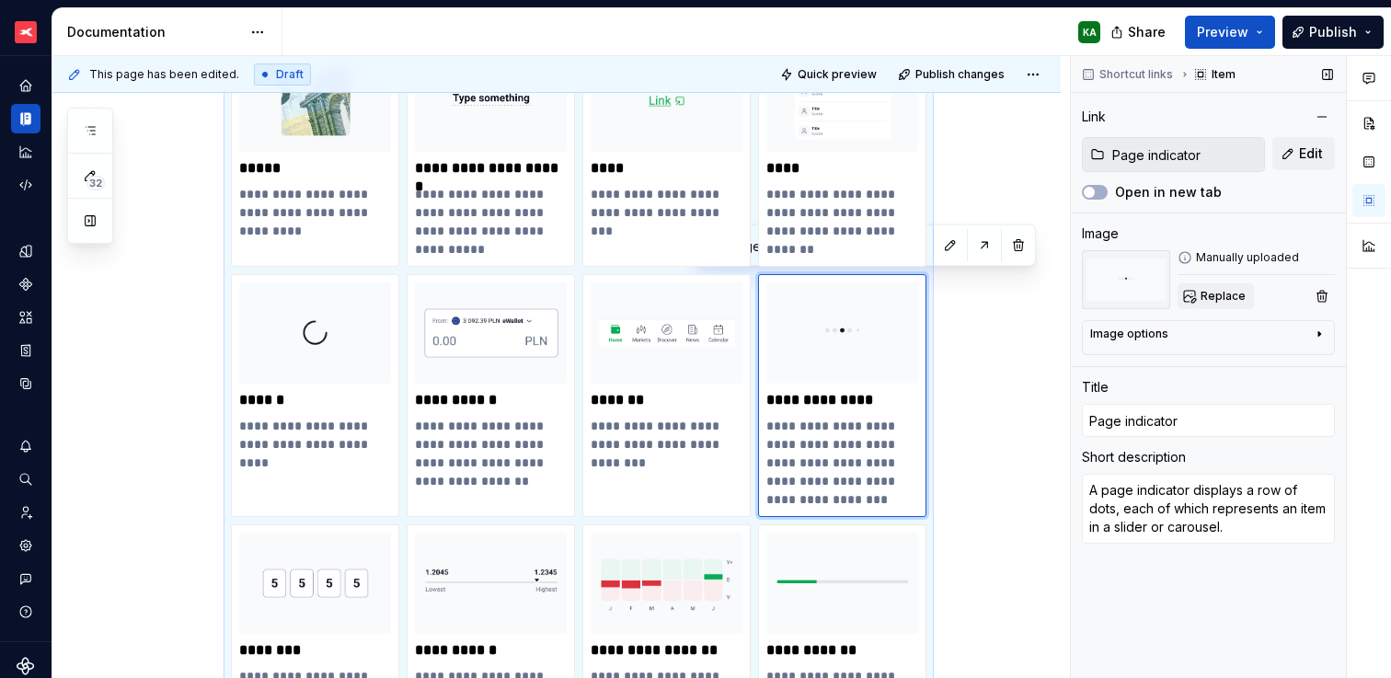
click at [1207, 299] on span "Replace" at bounding box center [1222, 296] width 45 height 15
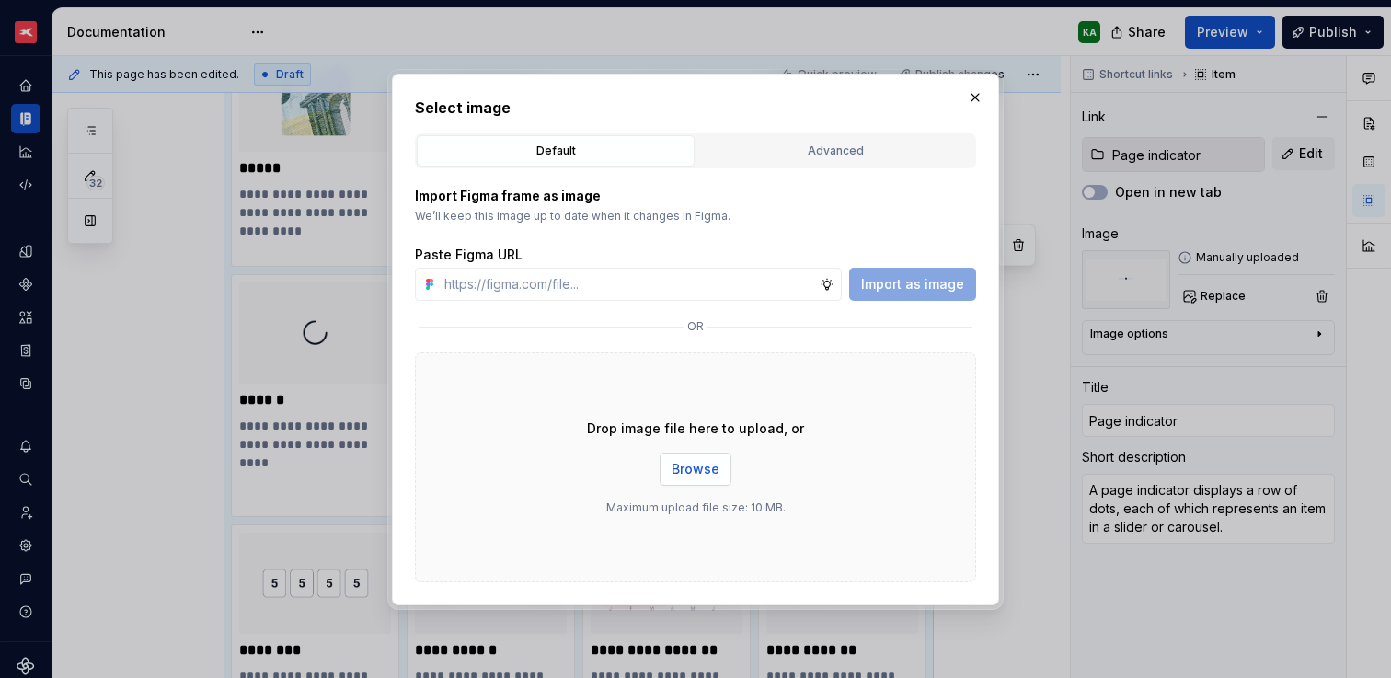
click at [712, 466] on span "Browse" at bounding box center [695, 469] width 48 height 18
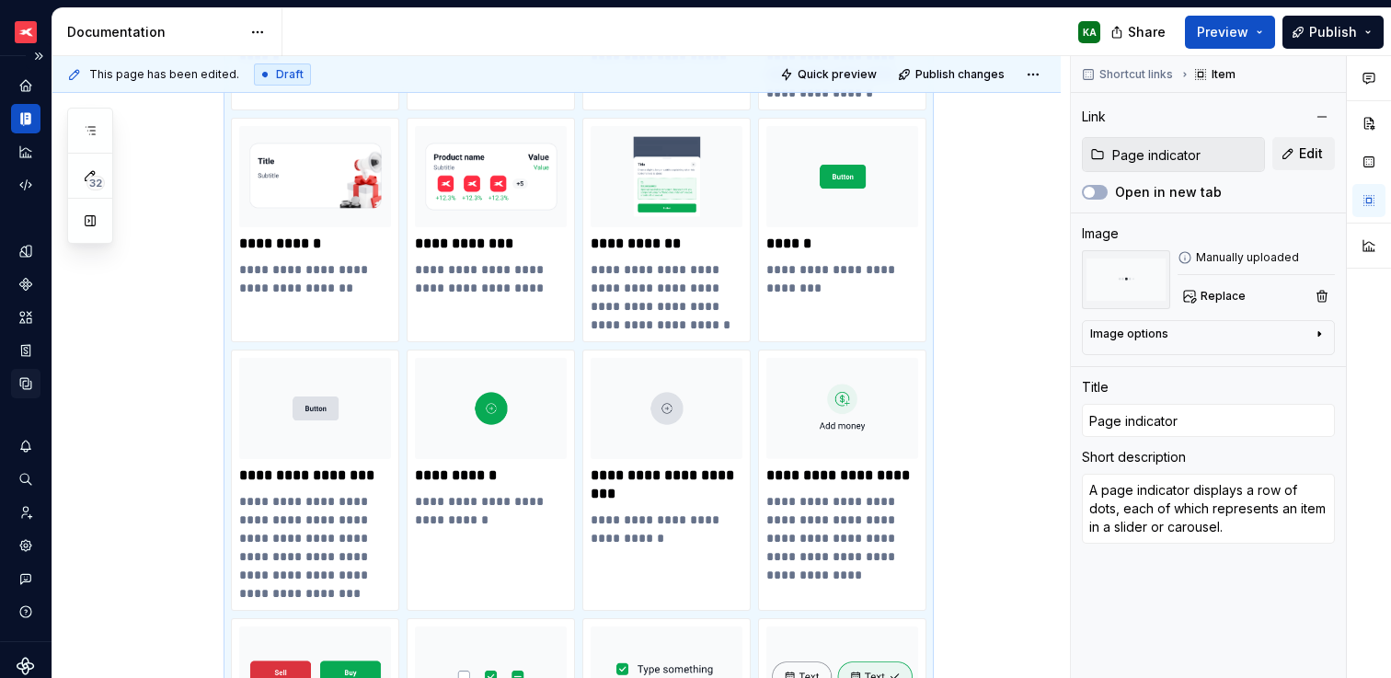
scroll to position [832, 0]
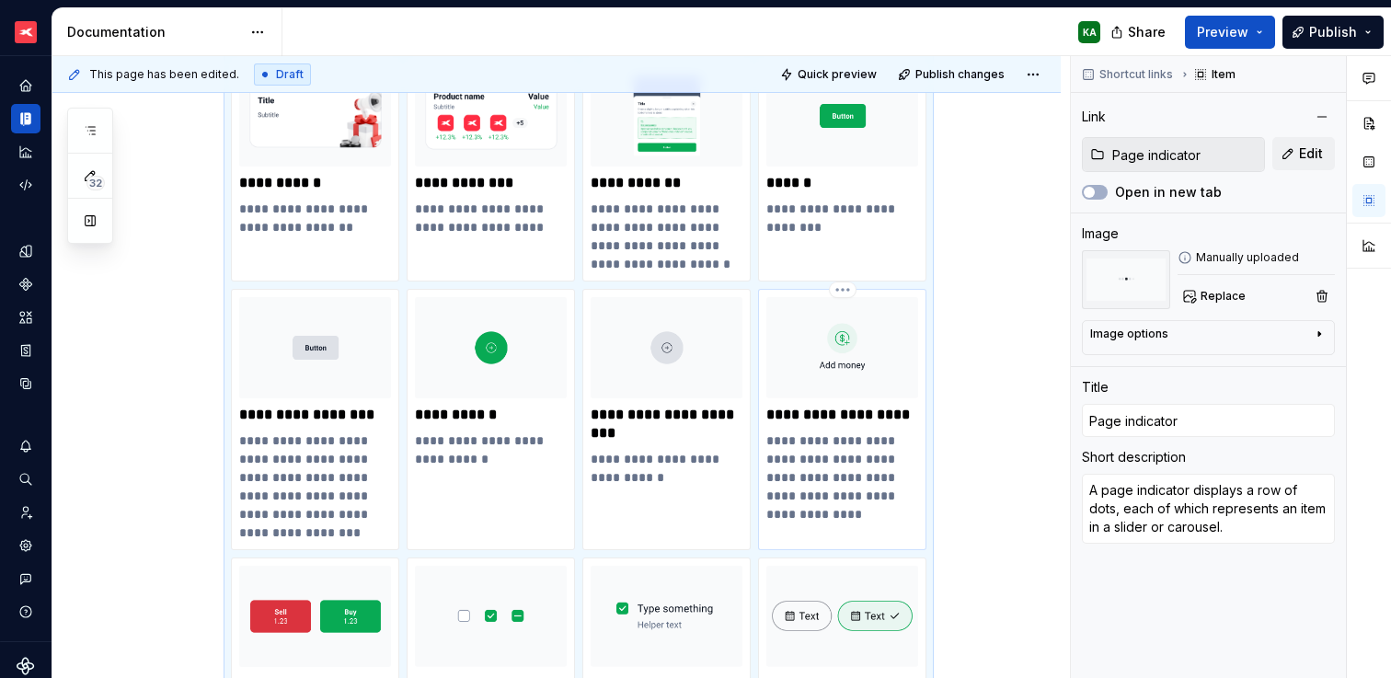
click at [834, 359] on img at bounding box center [842, 347] width 152 height 101
type textarea "*"
type input "Button icon special"
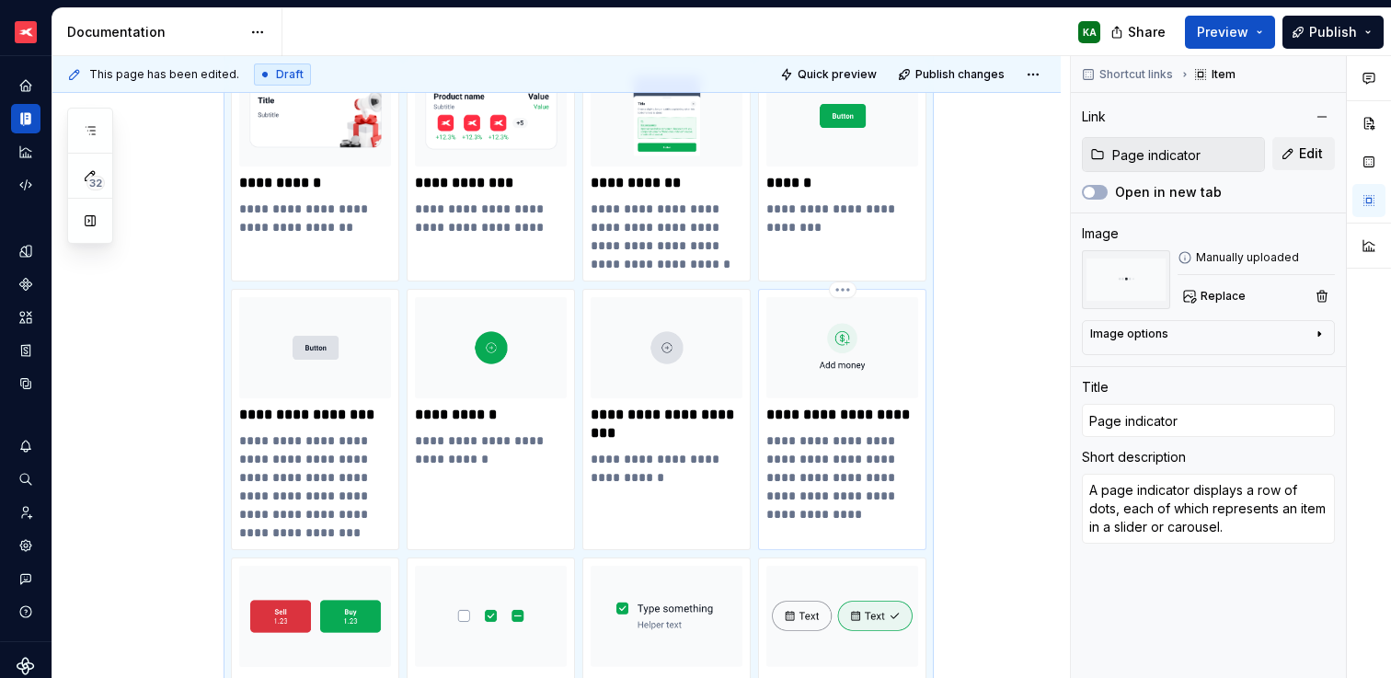
type textarea "Buttons to be used on the main dashboard and product dashboards as shortcuts to…"
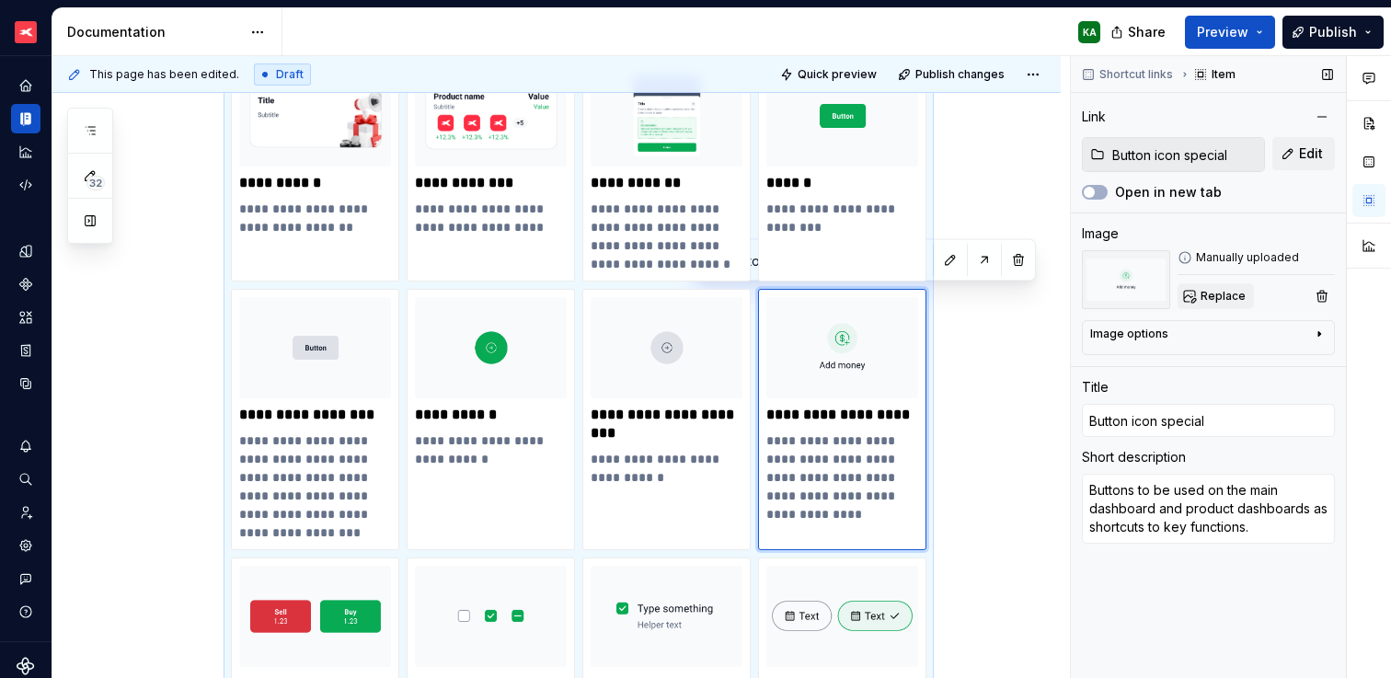
click at [1218, 297] on span "Replace" at bounding box center [1222, 296] width 45 height 15
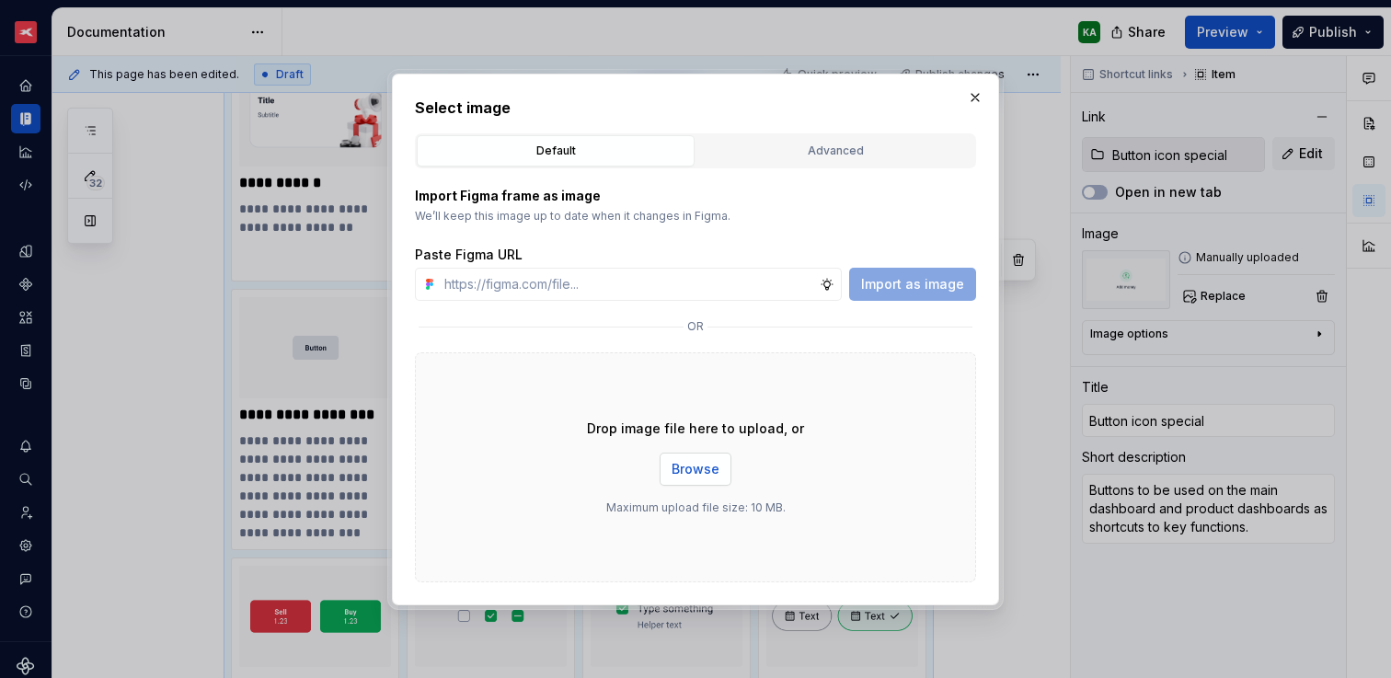
click at [708, 466] on span "Browse" at bounding box center [695, 469] width 48 height 18
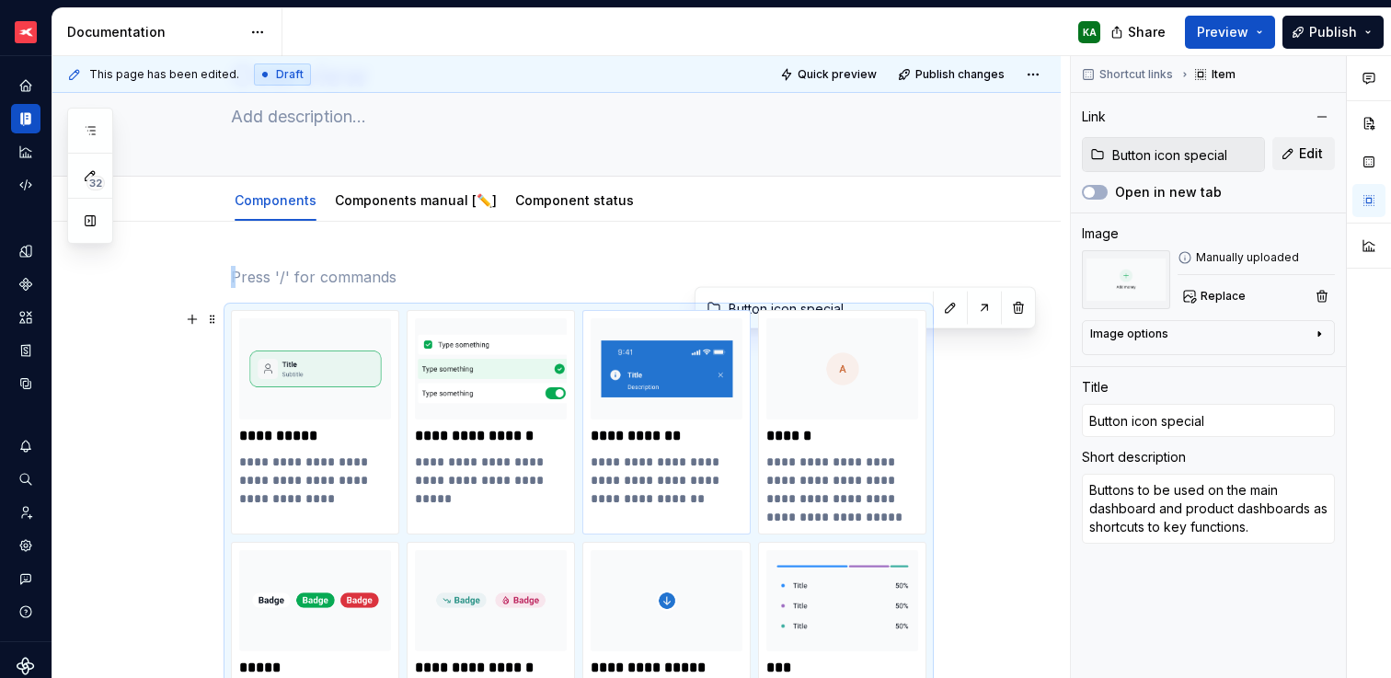
scroll to position [97, 0]
click at [327, 413] on img at bounding box center [315, 369] width 152 height 101
type textarea "*"
type input "Action box"
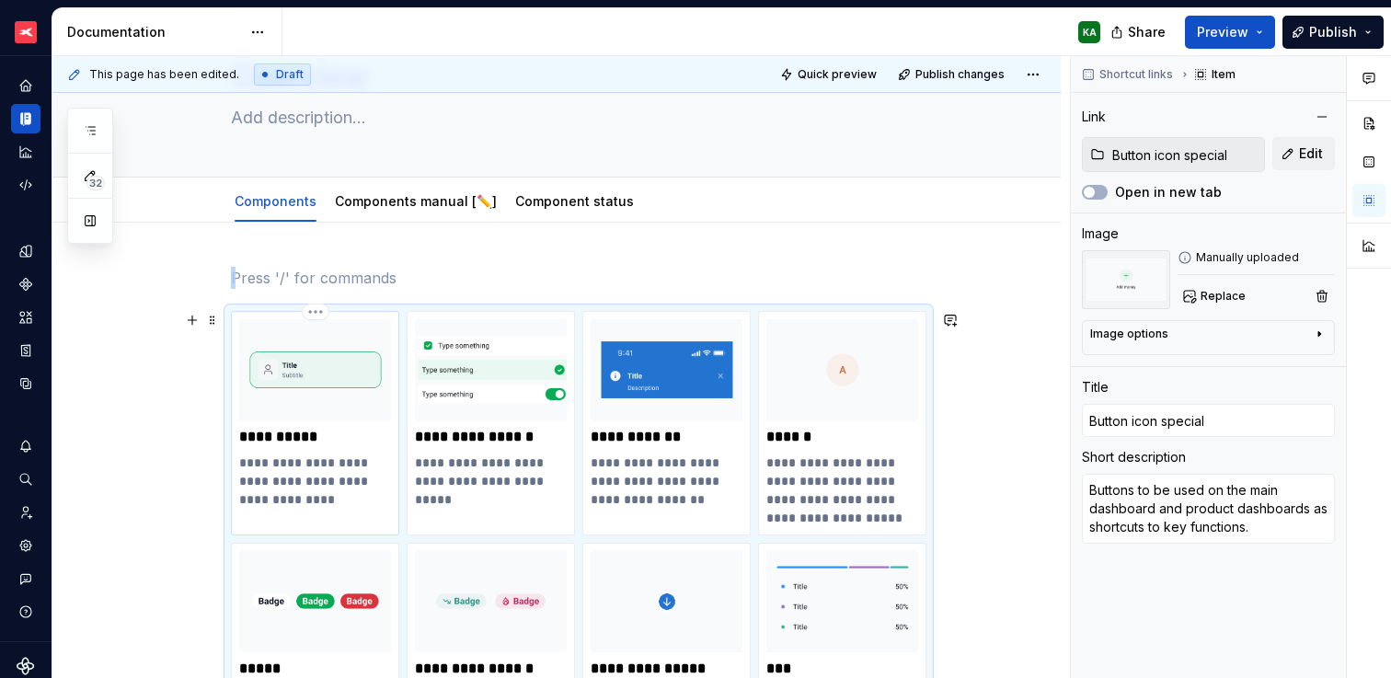
type input "Action box"
type textarea "Box type item of the list that can be interacted with."
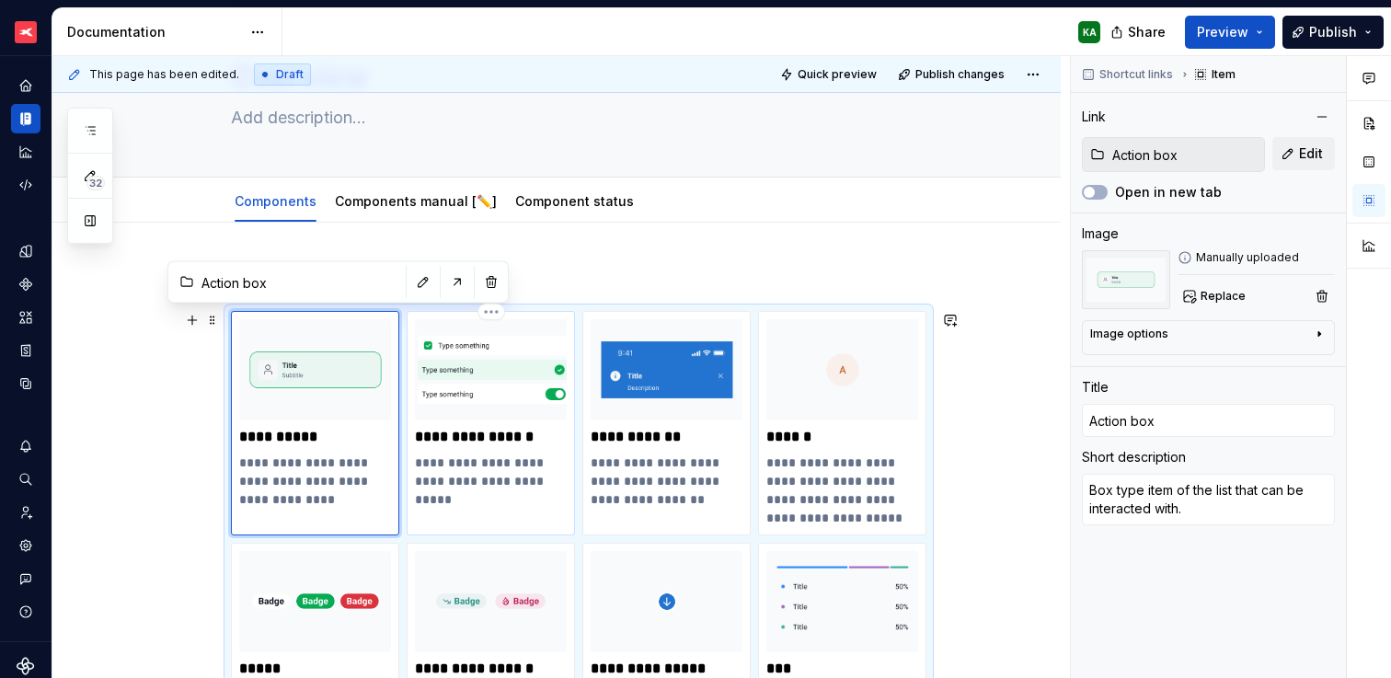
click at [509, 401] on img at bounding box center [491, 369] width 152 height 101
type textarea "*"
type input "Action list item"
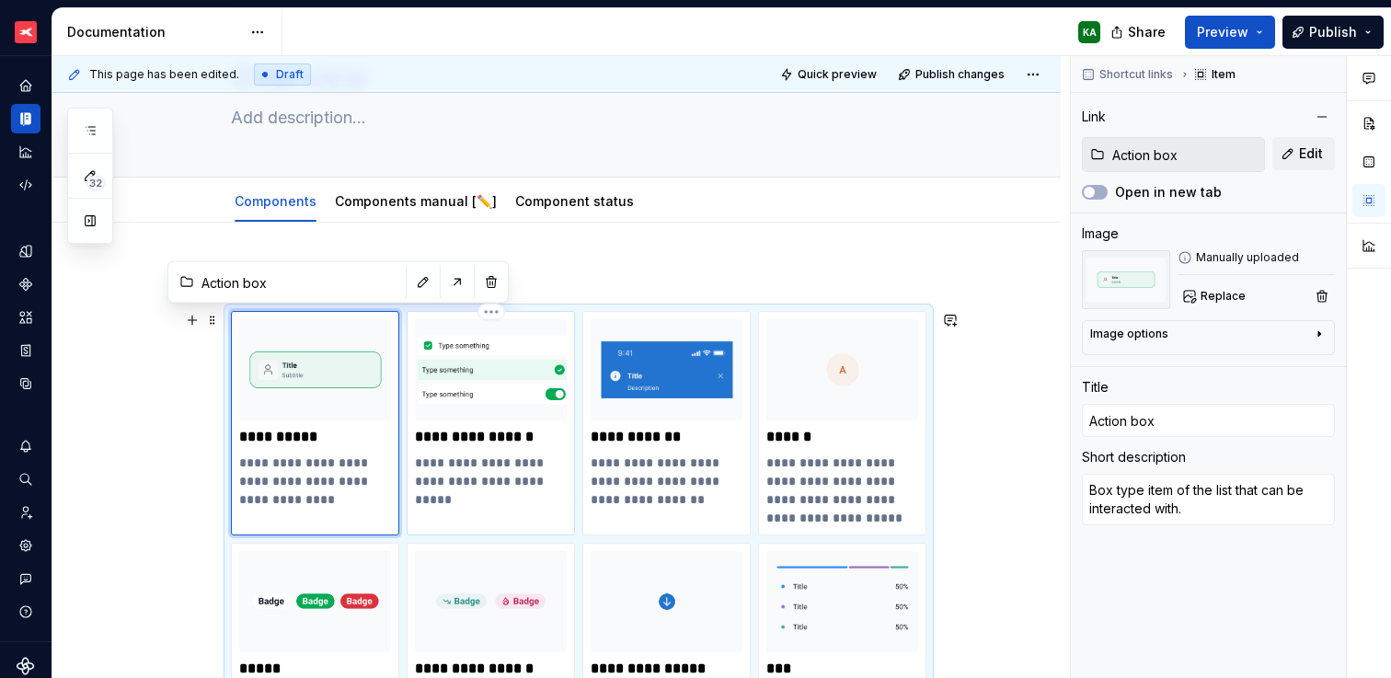
type textarea "Item of the list that can be interacted with."
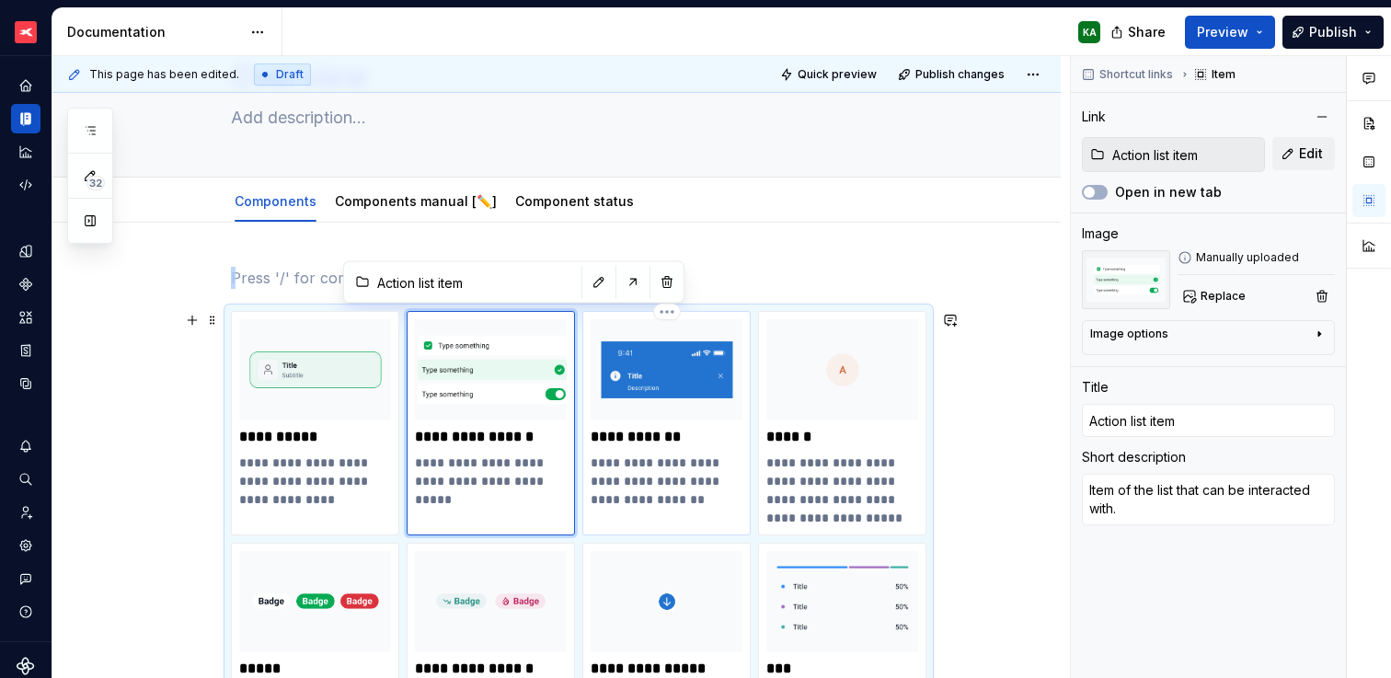
type textarea "*"
type input "Alert banner"
type textarea "Pressing and high-signal messages, such as system alerts."
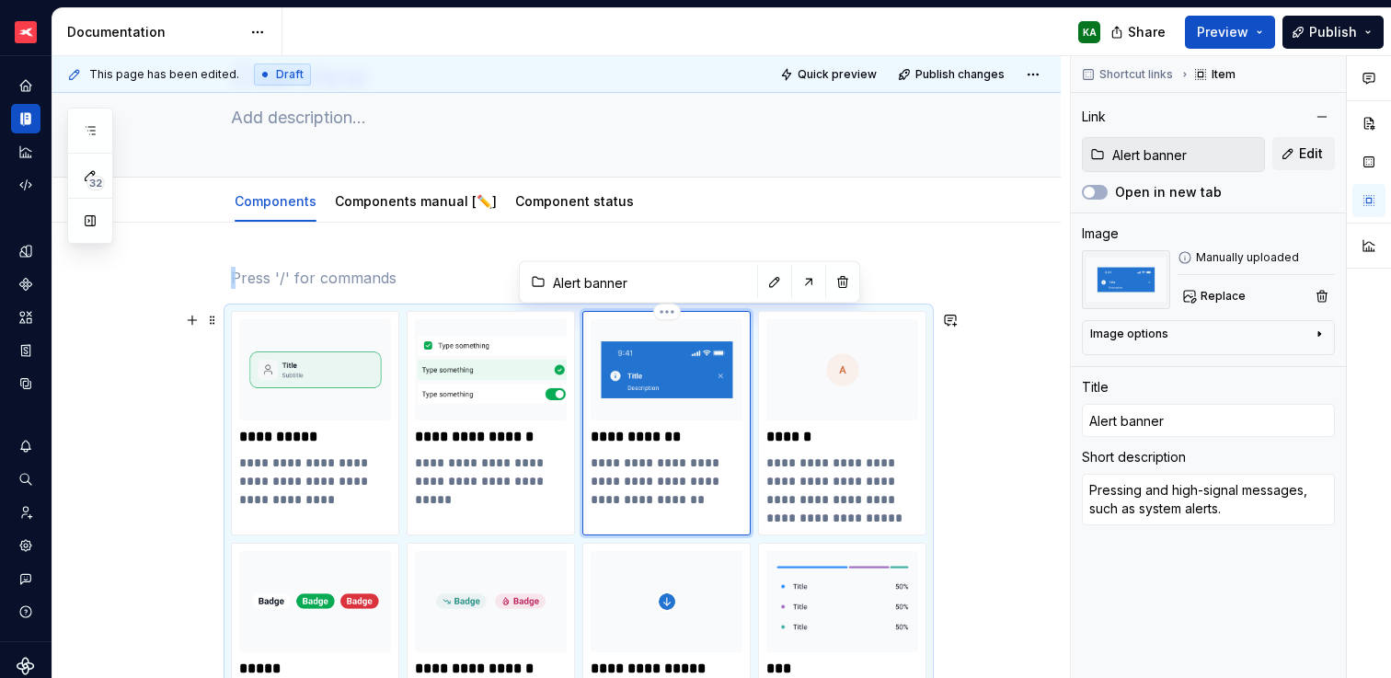
click at [621, 401] on img at bounding box center [666, 369] width 152 height 101
type textarea "*"
type input "Avatar"
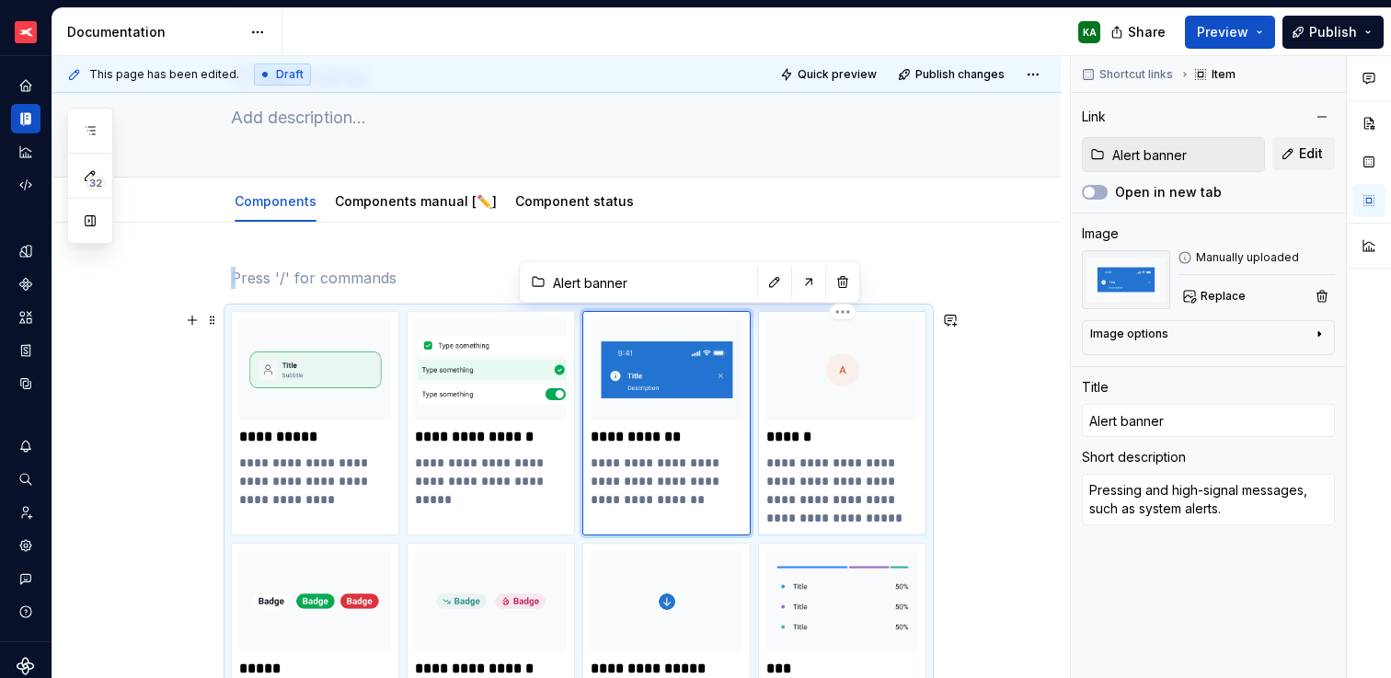
type textarea "A graphical representation of a user: usually a photo, illustration, or initial."
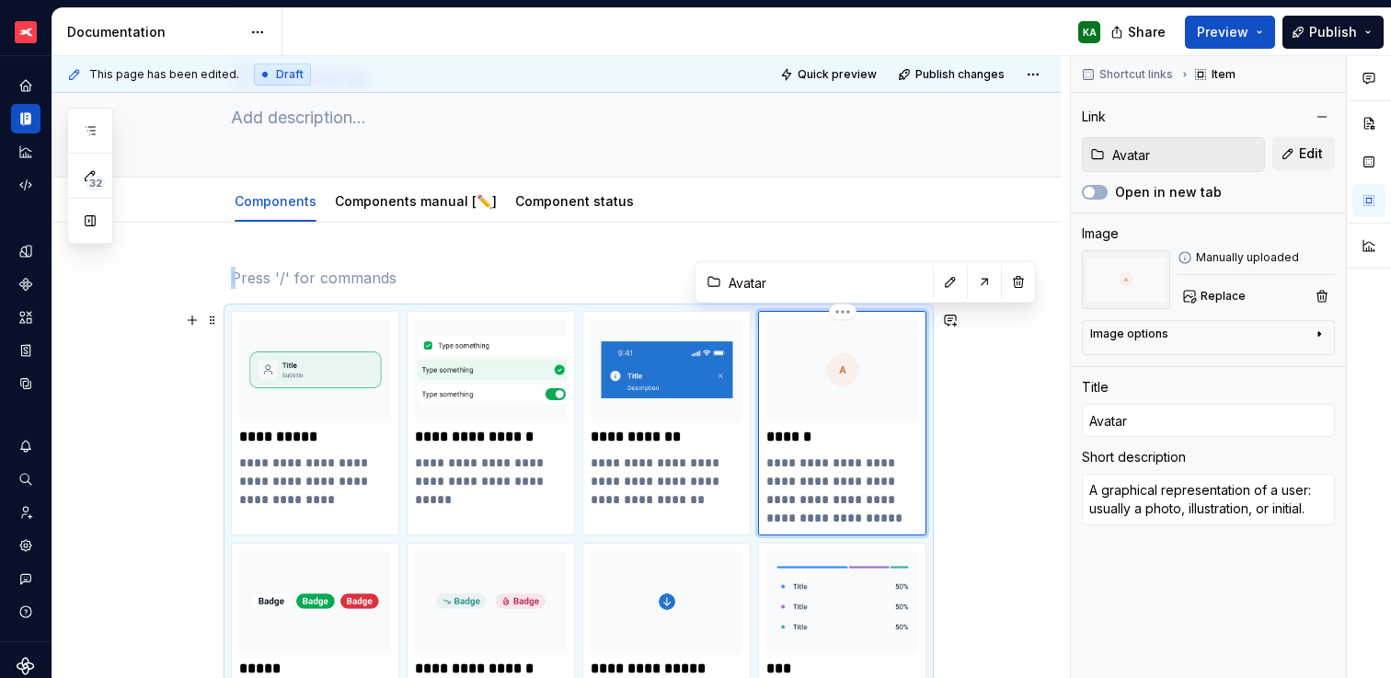
click at [853, 417] on img at bounding box center [842, 369] width 152 height 101
click at [280, 421] on div "**********" at bounding box center [315, 413] width 152 height 189
type textarea "*"
type input "Action box"
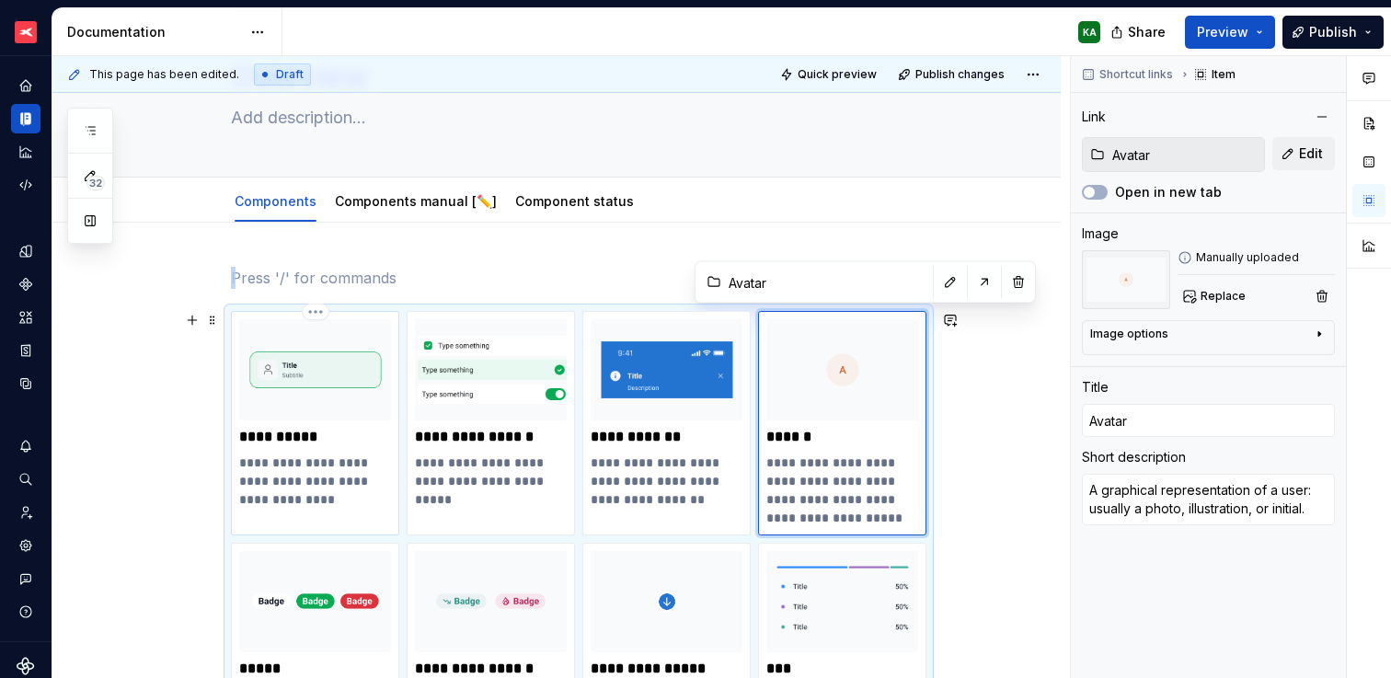
type input "Action box"
type textarea "Box type item of the list that can be interacted with."
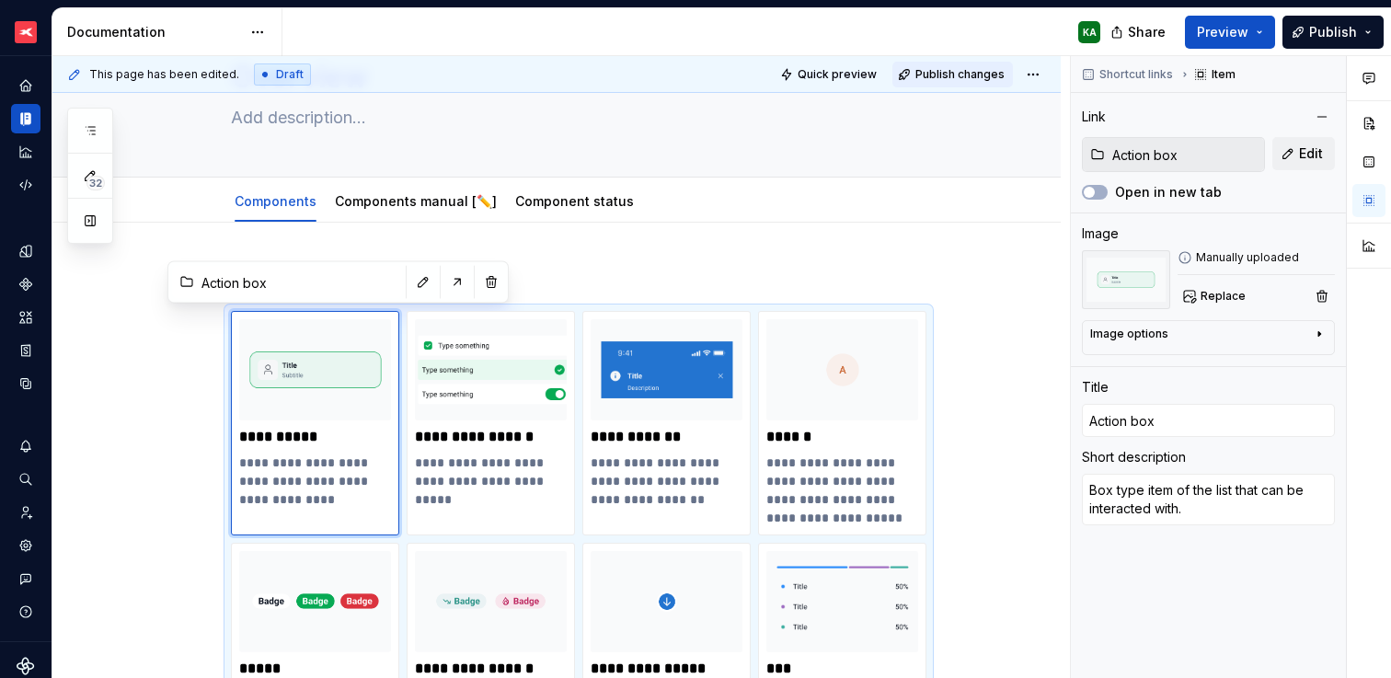
click at [966, 74] on span "Publish changes" at bounding box center [959, 74] width 89 height 15
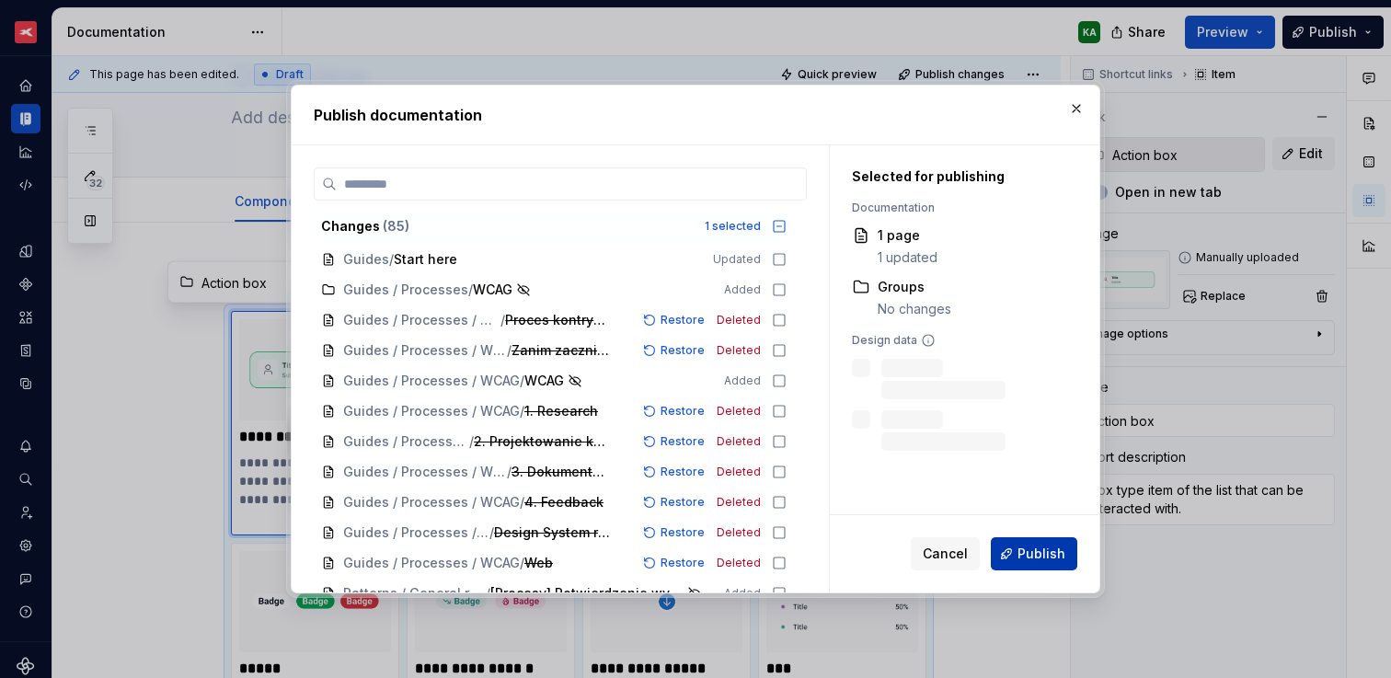
click at [1041, 549] on span "Publish" at bounding box center [1041, 553] width 48 height 18
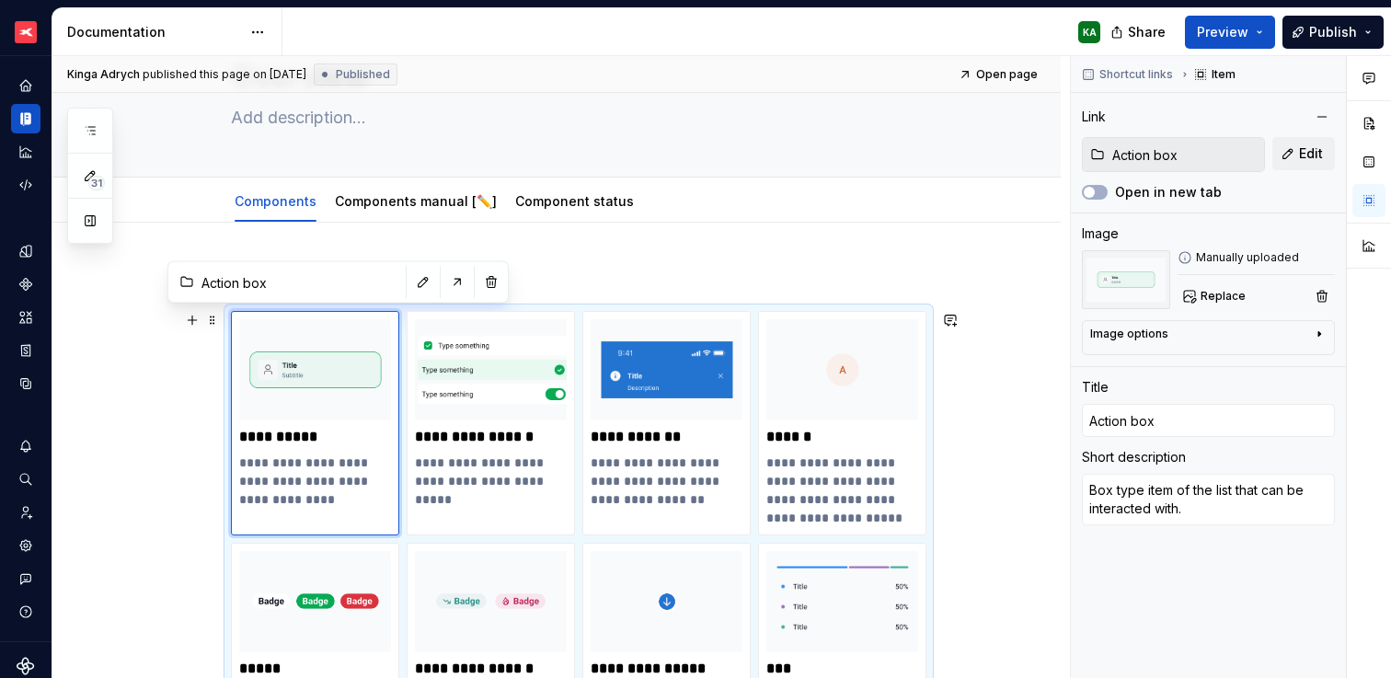
type textarea "*"
